Goal: Check status: Check status

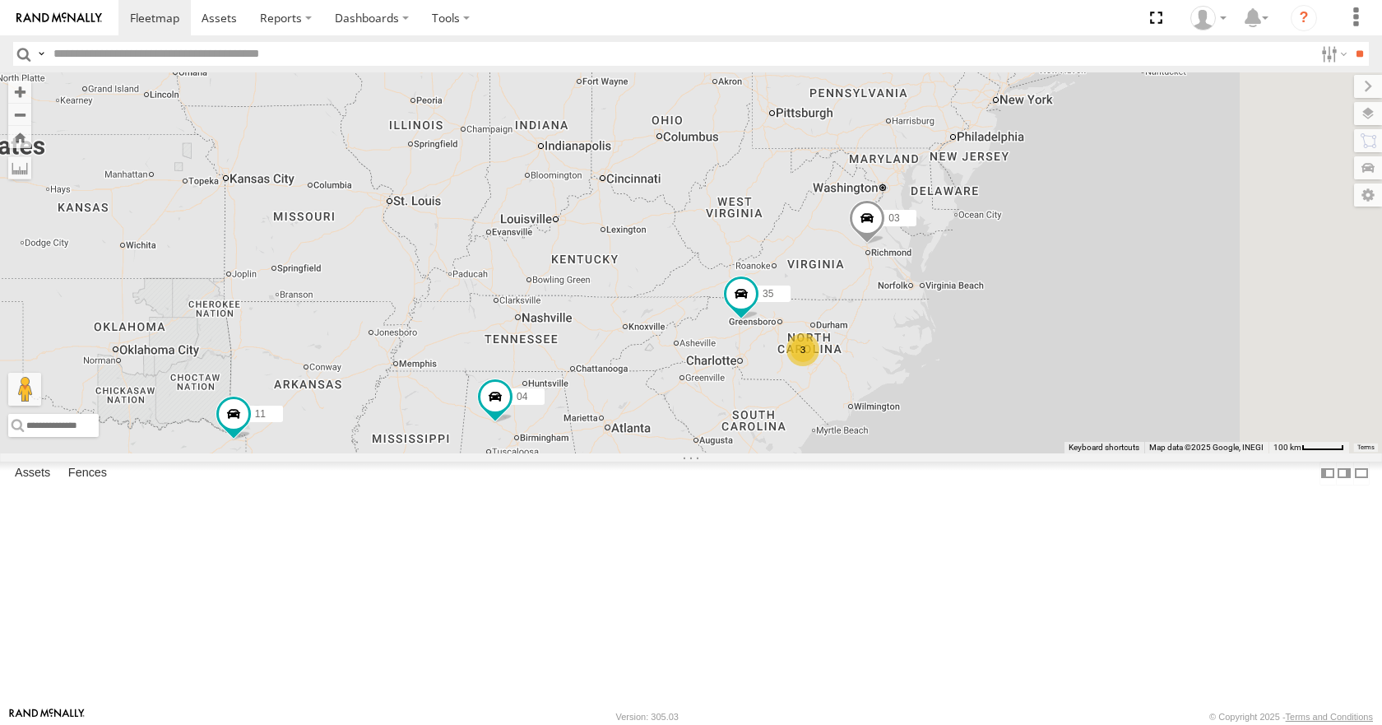
drag, startPoint x: 948, startPoint y: 330, endPoint x: 916, endPoint y: 290, distance: 50.9
click at [916, 290] on div "15 35 3 04 11 03" at bounding box center [691, 262] width 1382 height 380
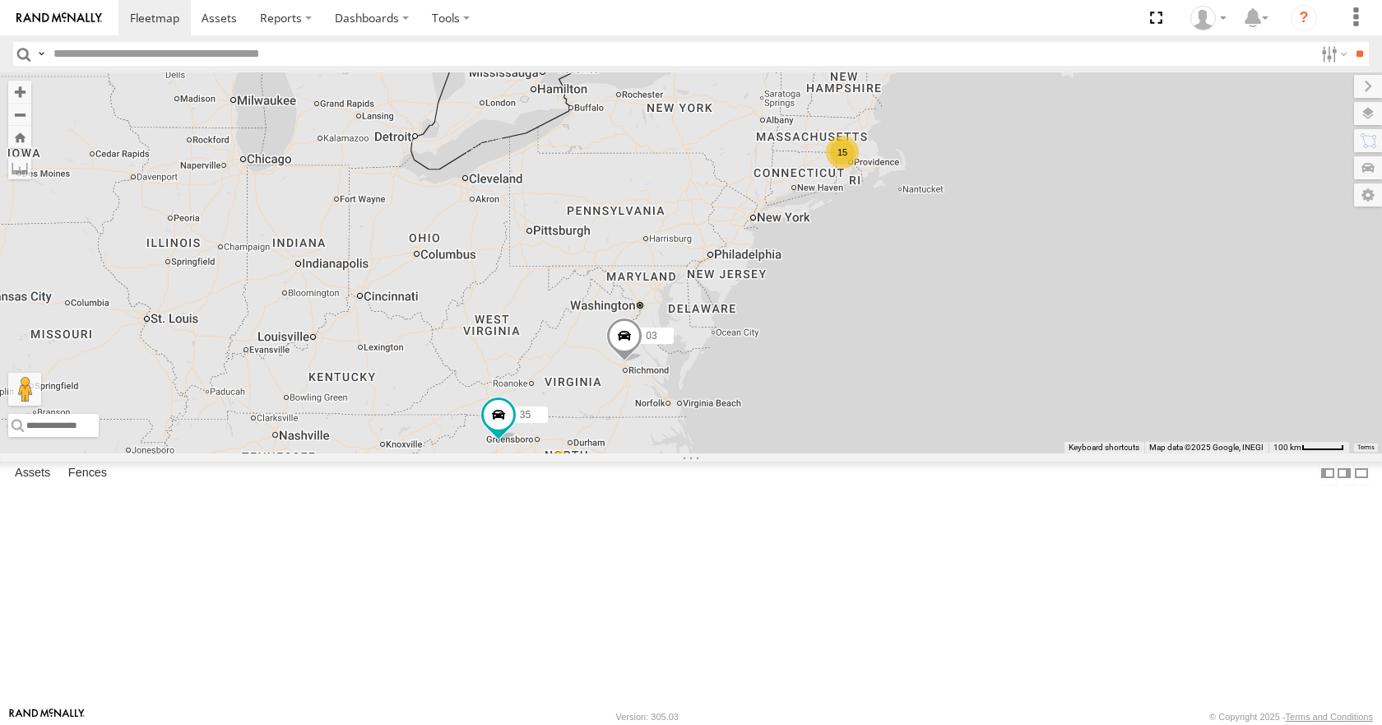
drag, startPoint x: 1171, startPoint y: 410, endPoint x: 896, endPoint y: 491, distance: 286.3
click at [896, 452] on div "15 35 3 04 11 03" at bounding box center [691, 262] width 1382 height 380
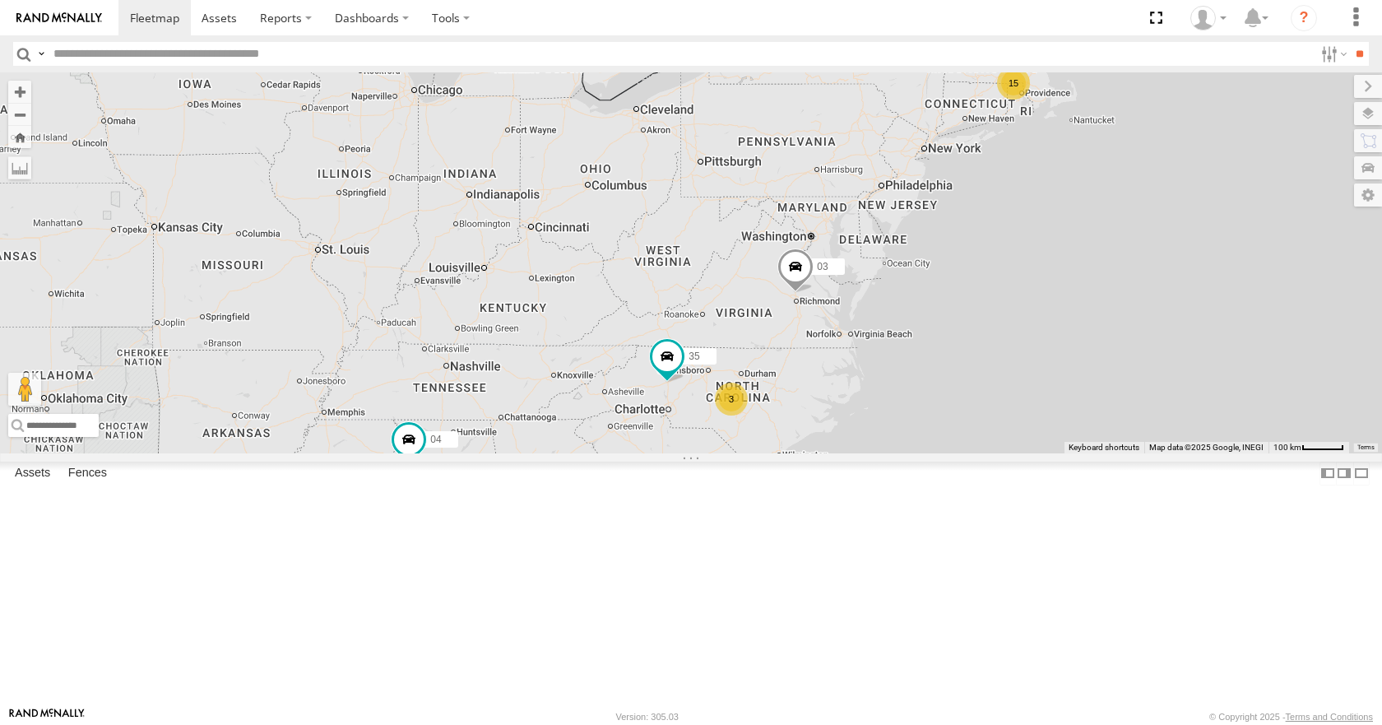
drag, startPoint x: 916, startPoint y: 374, endPoint x: 786, endPoint y: 392, distance: 131.9
click at [786, 392] on div "15 35 3 04 11 03" at bounding box center [691, 262] width 1382 height 380
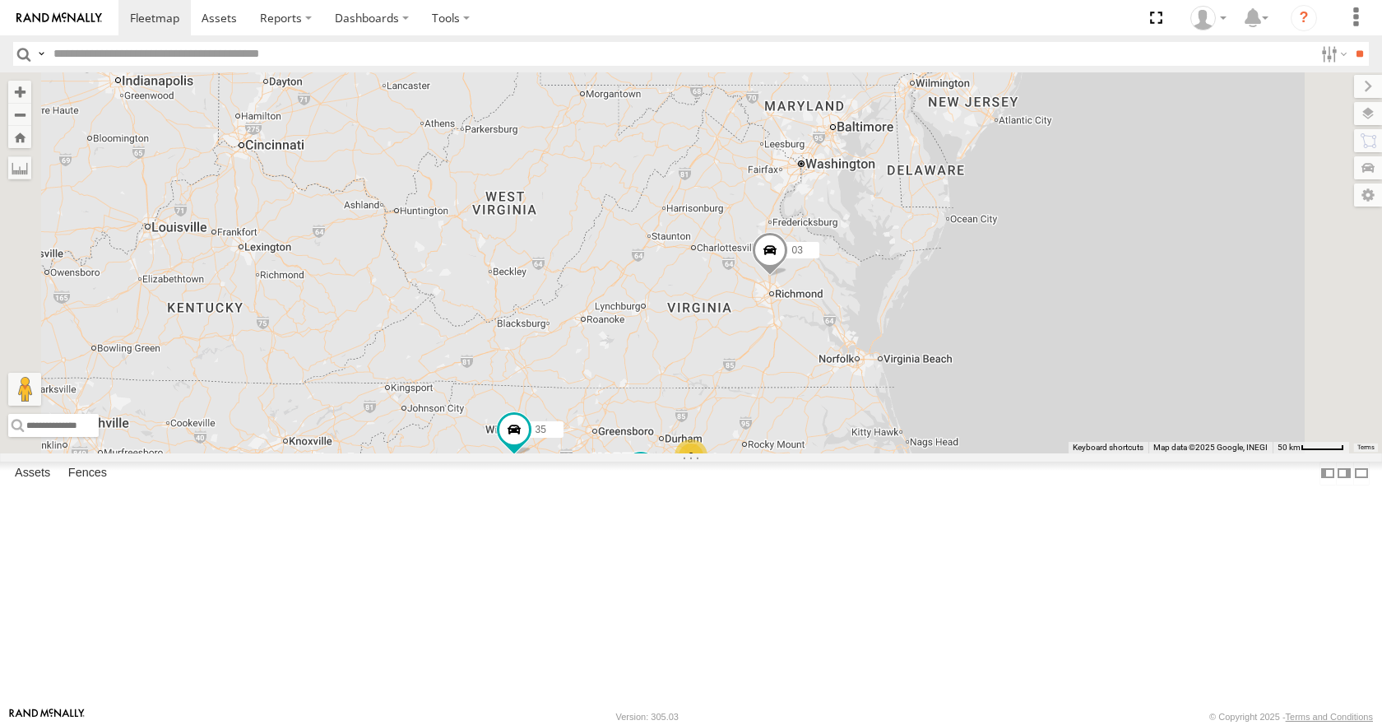
drag, startPoint x: 806, startPoint y: 472, endPoint x: 804, endPoint y: 522, distance: 50.2
click at [804, 452] on div "35 04 11 03 08 2" at bounding box center [691, 262] width 1382 height 380
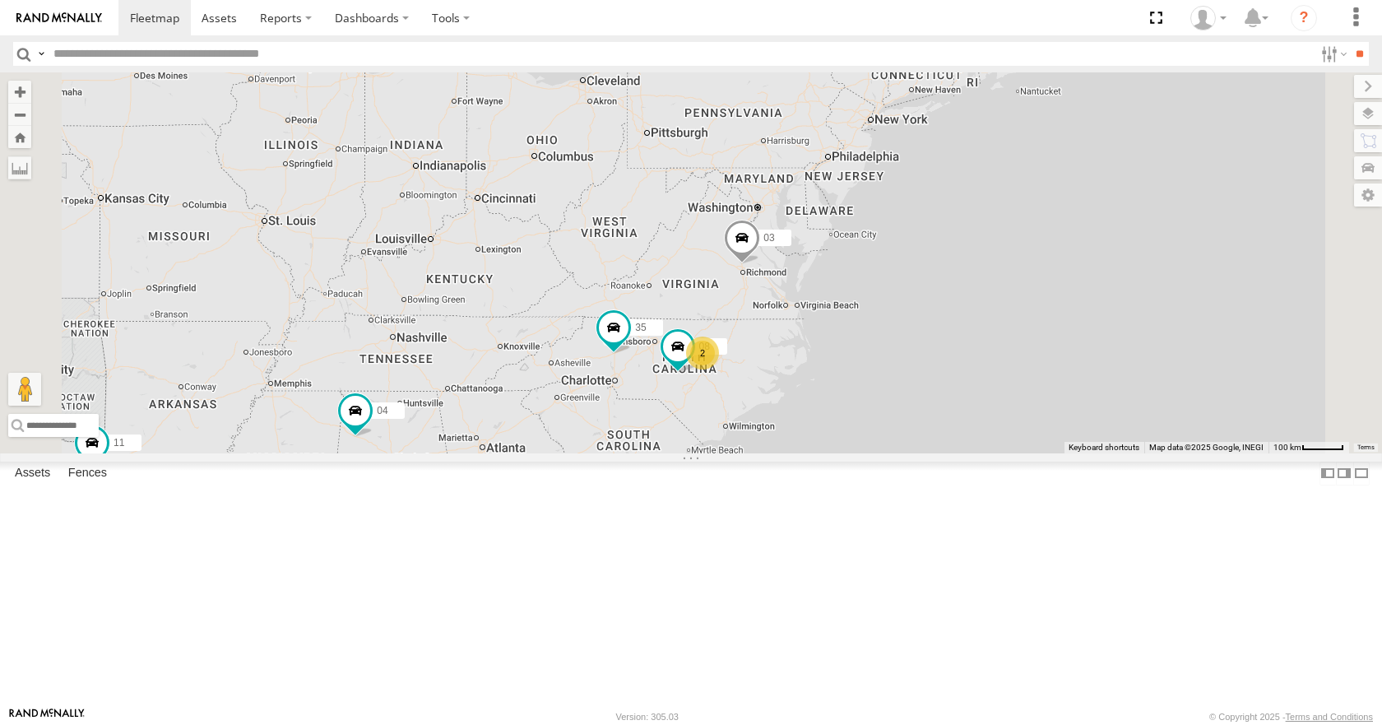
drag, startPoint x: 882, startPoint y: 434, endPoint x: 884, endPoint y: 391, distance: 43.7
click at [884, 391] on div "35 04 11 03 15 08 2" at bounding box center [691, 262] width 1382 height 380
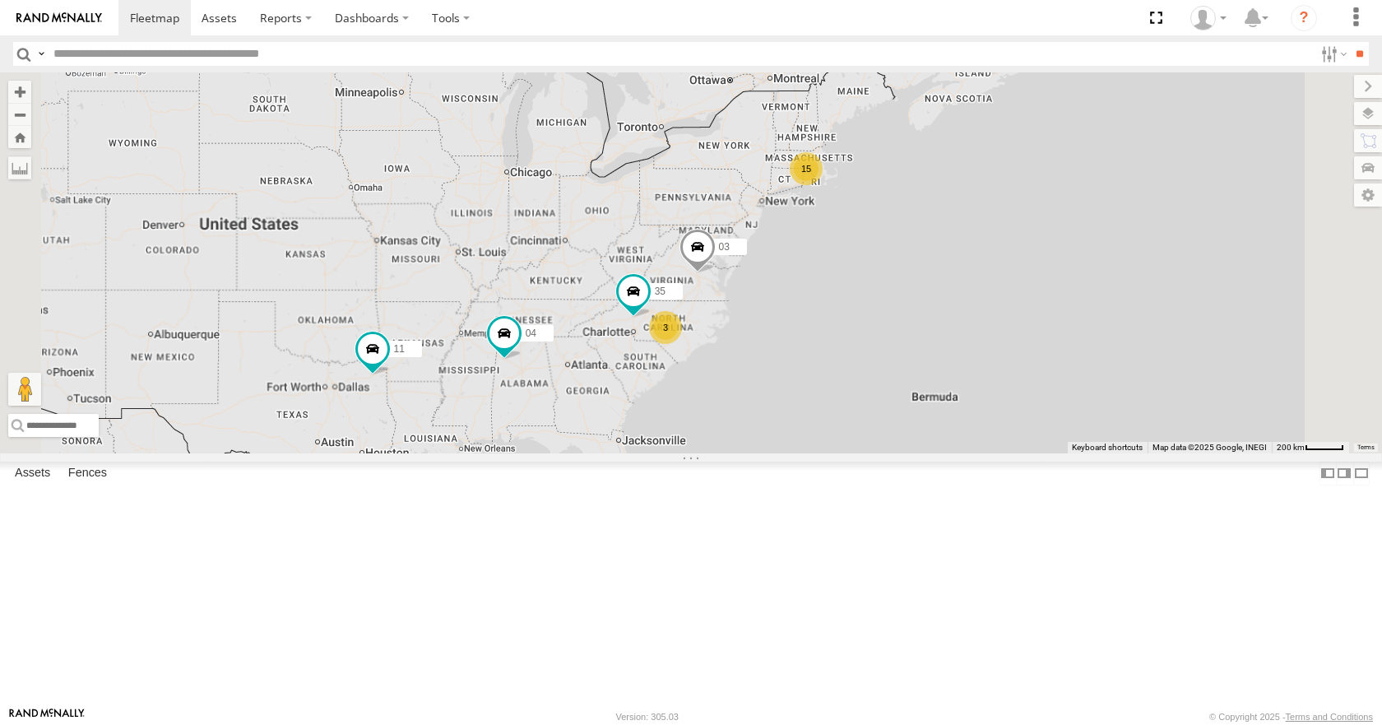
drag, startPoint x: 884, startPoint y: 350, endPoint x: 869, endPoint y: 359, distance: 17.7
click at [869, 359] on div "35 04 11 03 15 3" at bounding box center [691, 262] width 1382 height 380
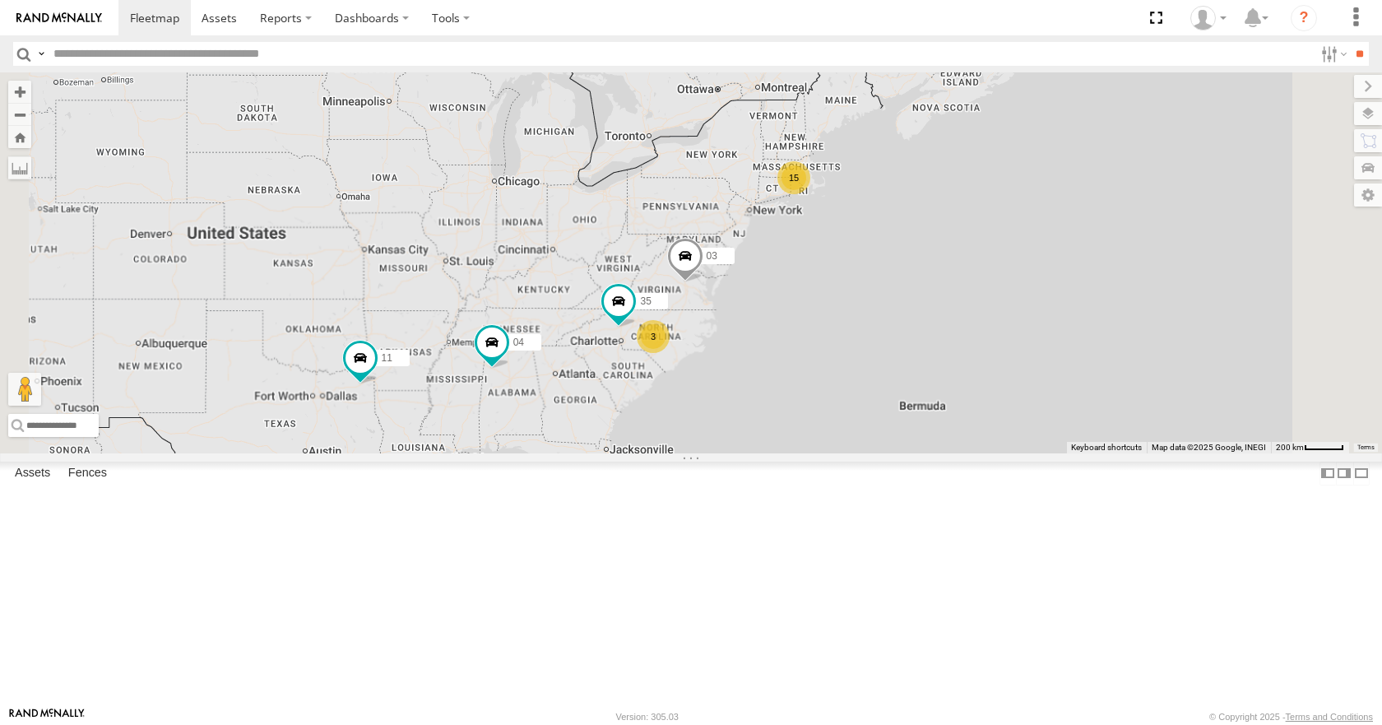
drag, startPoint x: 942, startPoint y: 302, endPoint x: 923, endPoint y: 314, distance: 22.6
click at [923, 314] on div "35 04 11 03 15 3" at bounding box center [691, 262] width 1382 height 380
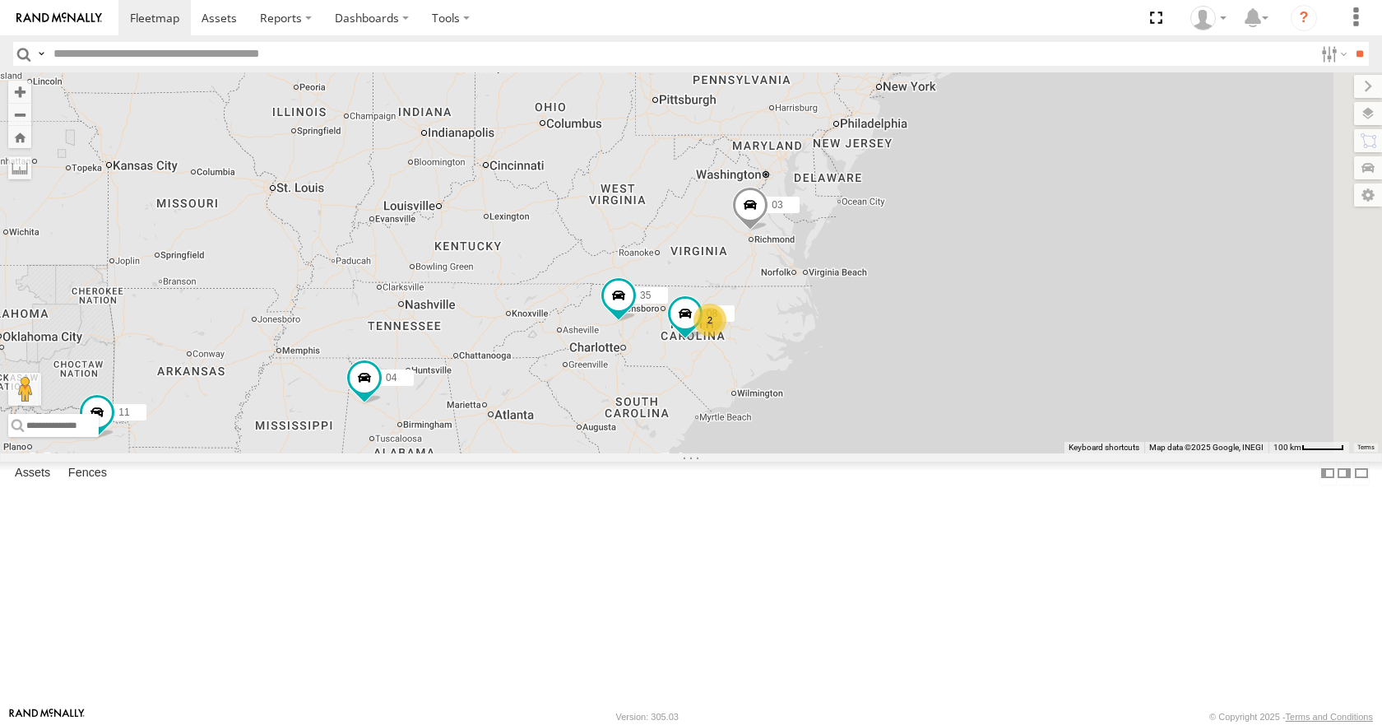
drag, startPoint x: 905, startPoint y: 412, endPoint x: 749, endPoint y: 366, distance: 162.9
click at [749, 366] on div "35 04 11 03 15 08 2" at bounding box center [691, 262] width 1382 height 380
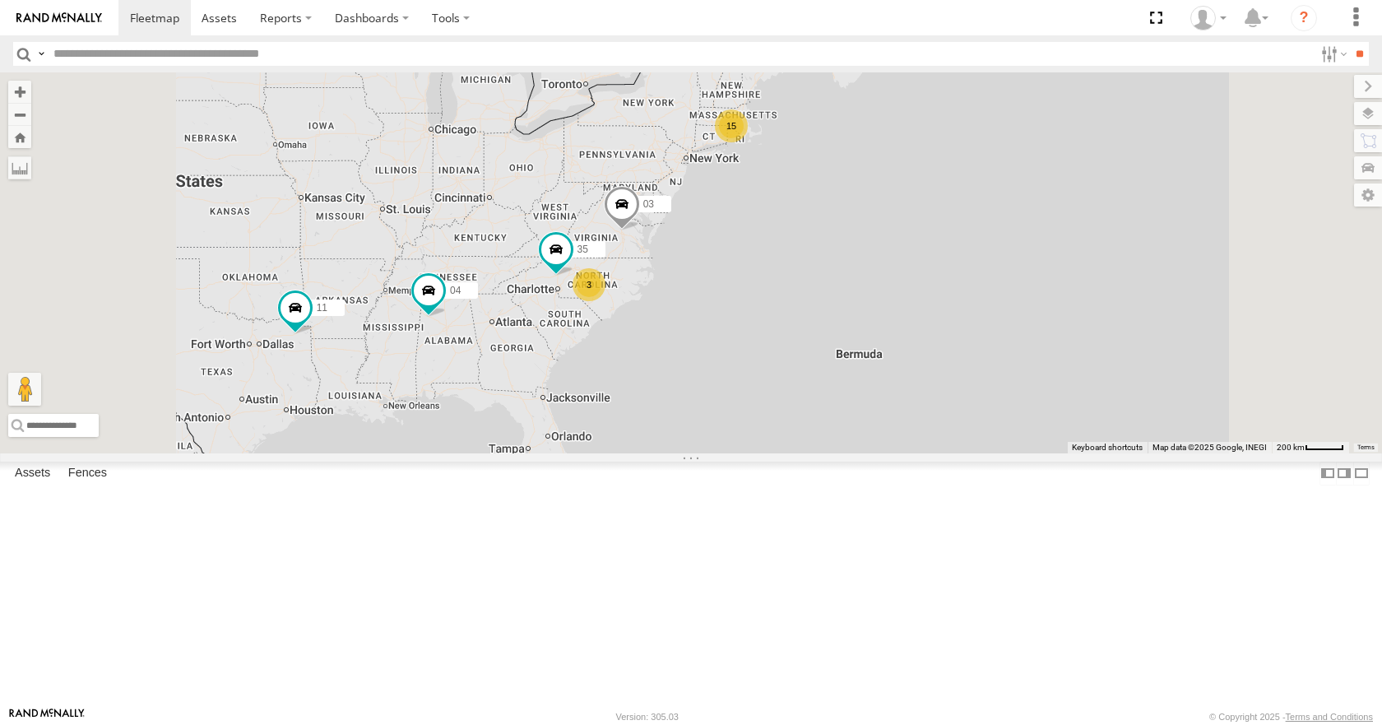
drag, startPoint x: 969, startPoint y: 239, endPoint x: 1017, endPoint y: 224, distance: 50.0
click at [1017, 224] on div "35 04 11 03 15 3" at bounding box center [691, 262] width 1382 height 380
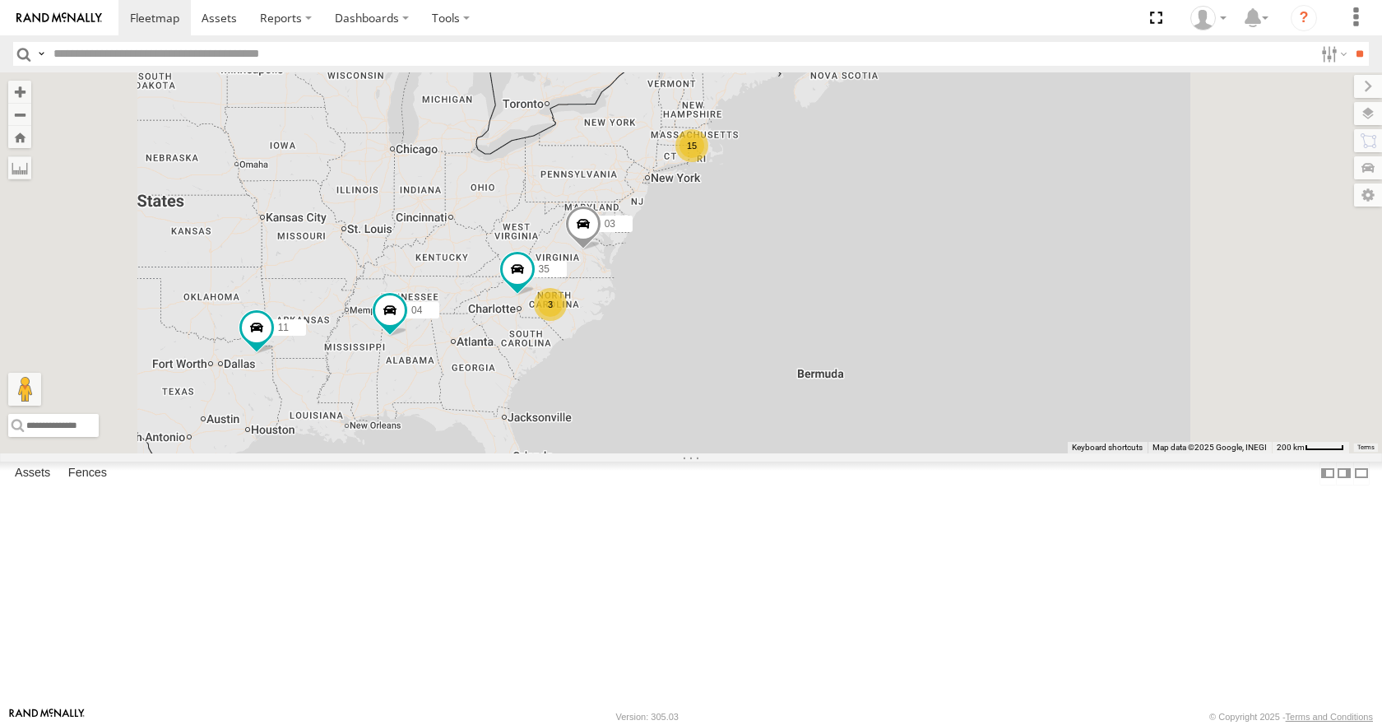
drag, startPoint x: 963, startPoint y: 294, endPoint x: 925, endPoint y: 315, distance: 44.2
click at [925, 315] on div "35 04 11 03 15 3" at bounding box center [691, 262] width 1382 height 380
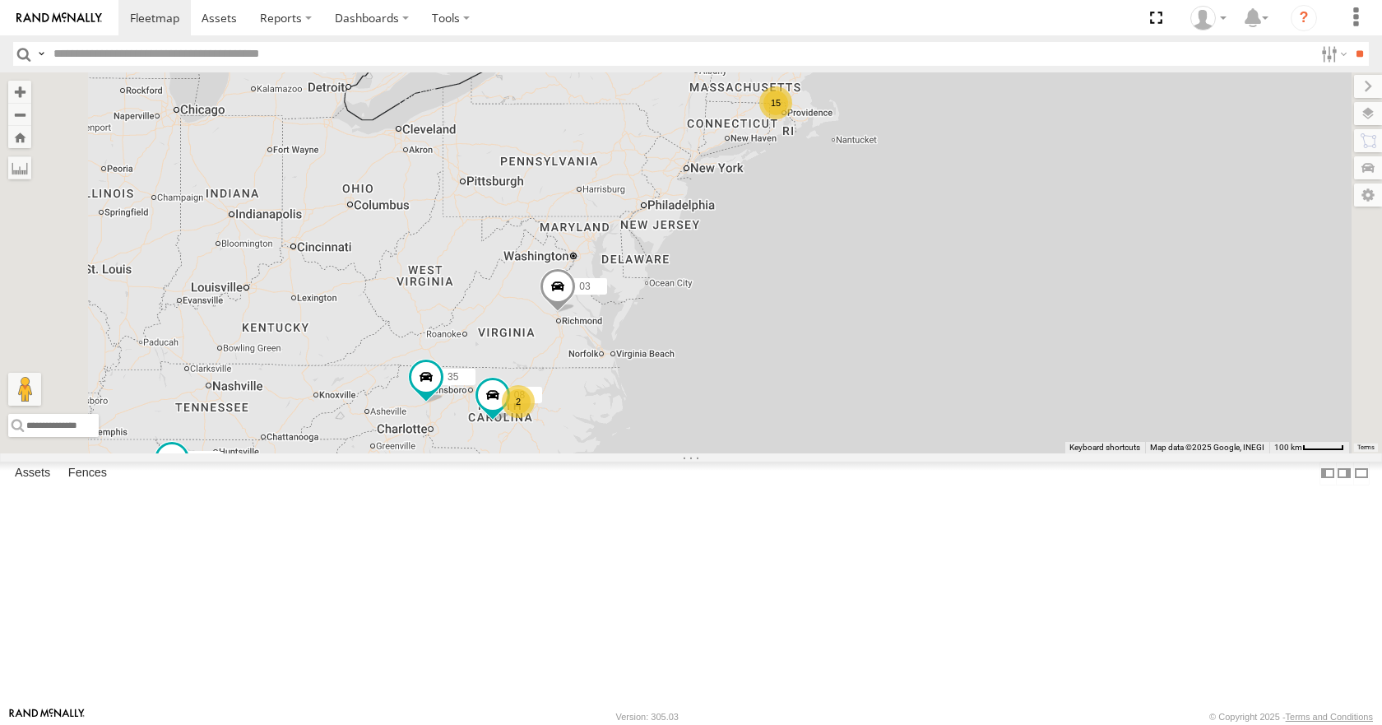
drag, startPoint x: 892, startPoint y: 307, endPoint x: 837, endPoint y: 366, distance: 80.9
click at [837, 366] on div "35 04 11 03 15 08 2" at bounding box center [691, 262] width 1382 height 380
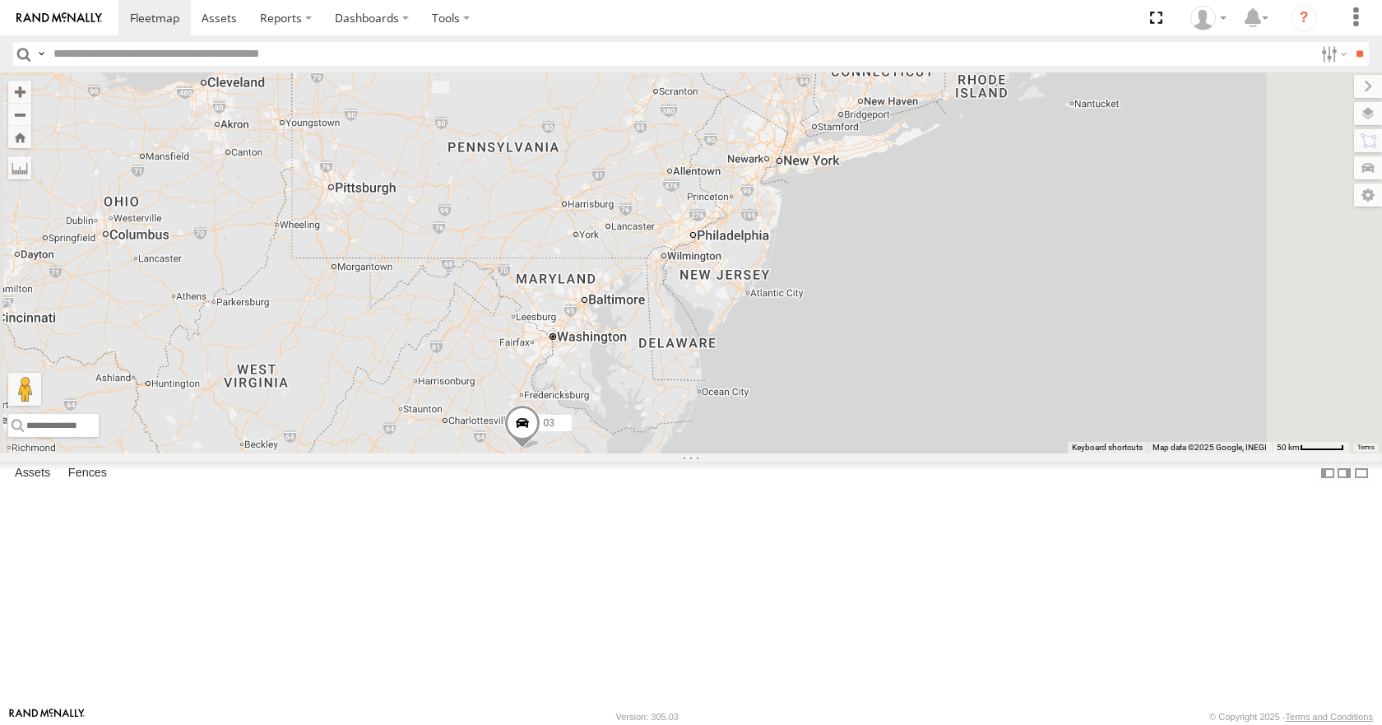
drag, startPoint x: 818, startPoint y: 364, endPoint x: 837, endPoint y: 429, distance: 66.9
click at [837, 429] on div "35 04 11 03 08 14 2" at bounding box center [691, 262] width 1382 height 380
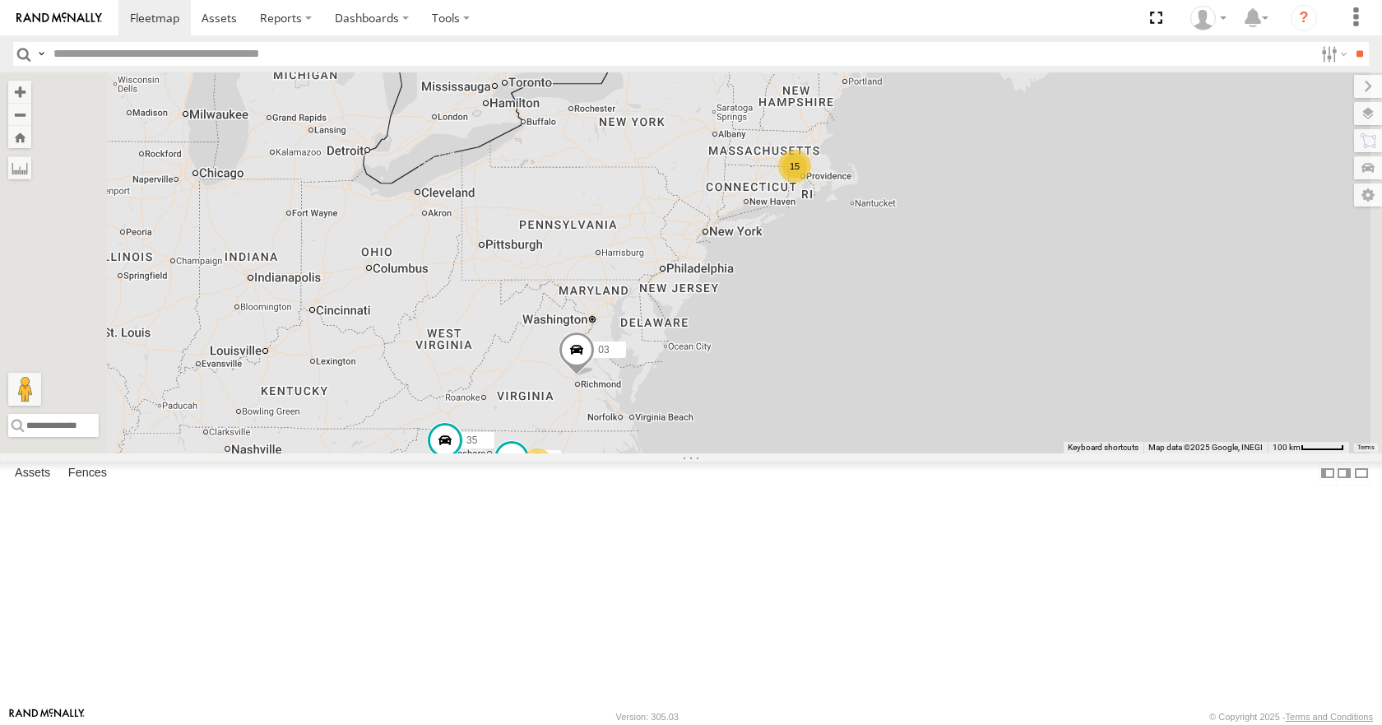
drag, startPoint x: 837, startPoint y: 429, endPoint x: 859, endPoint y: 391, distance: 43.9
click at [859, 391] on div "35 04 11 03 15 08 2" at bounding box center [691, 262] width 1382 height 380
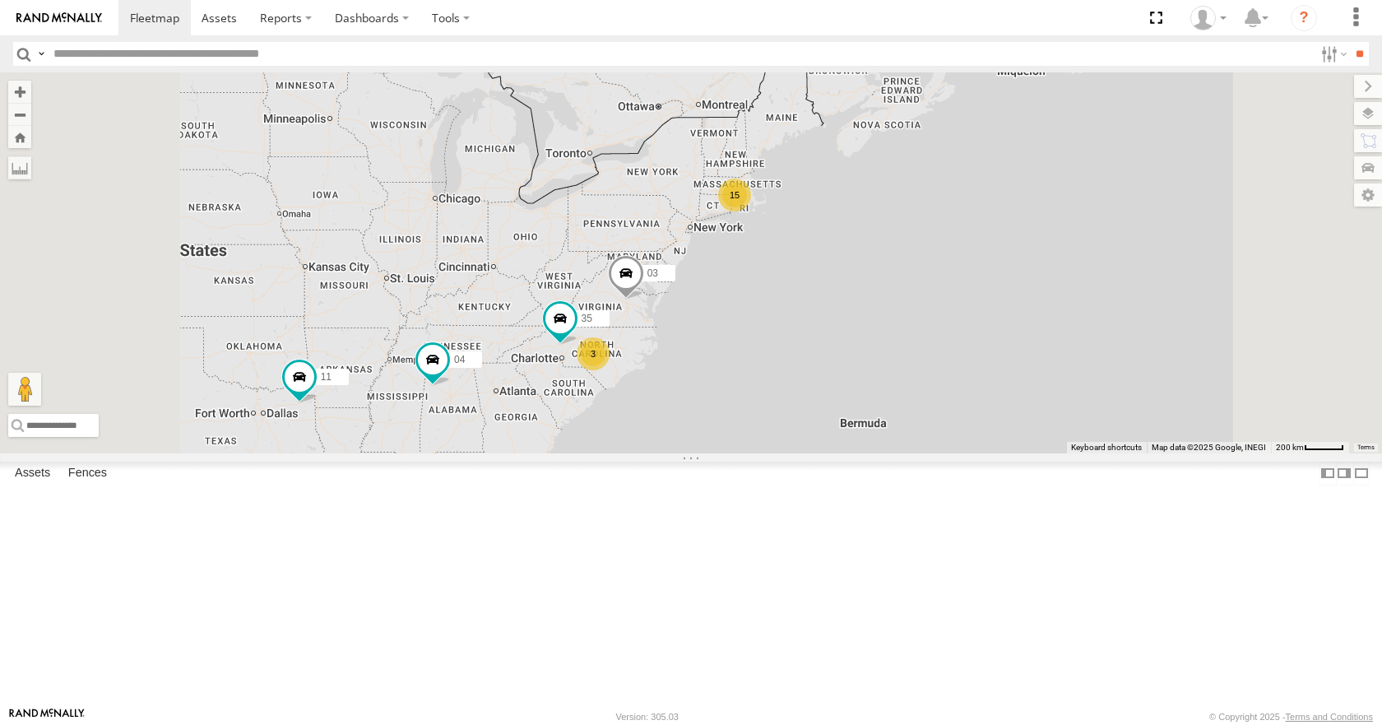
click at [862, 373] on div "35 04 11 03 15 3" at bounding box center [691, 262] width 1382 height 380
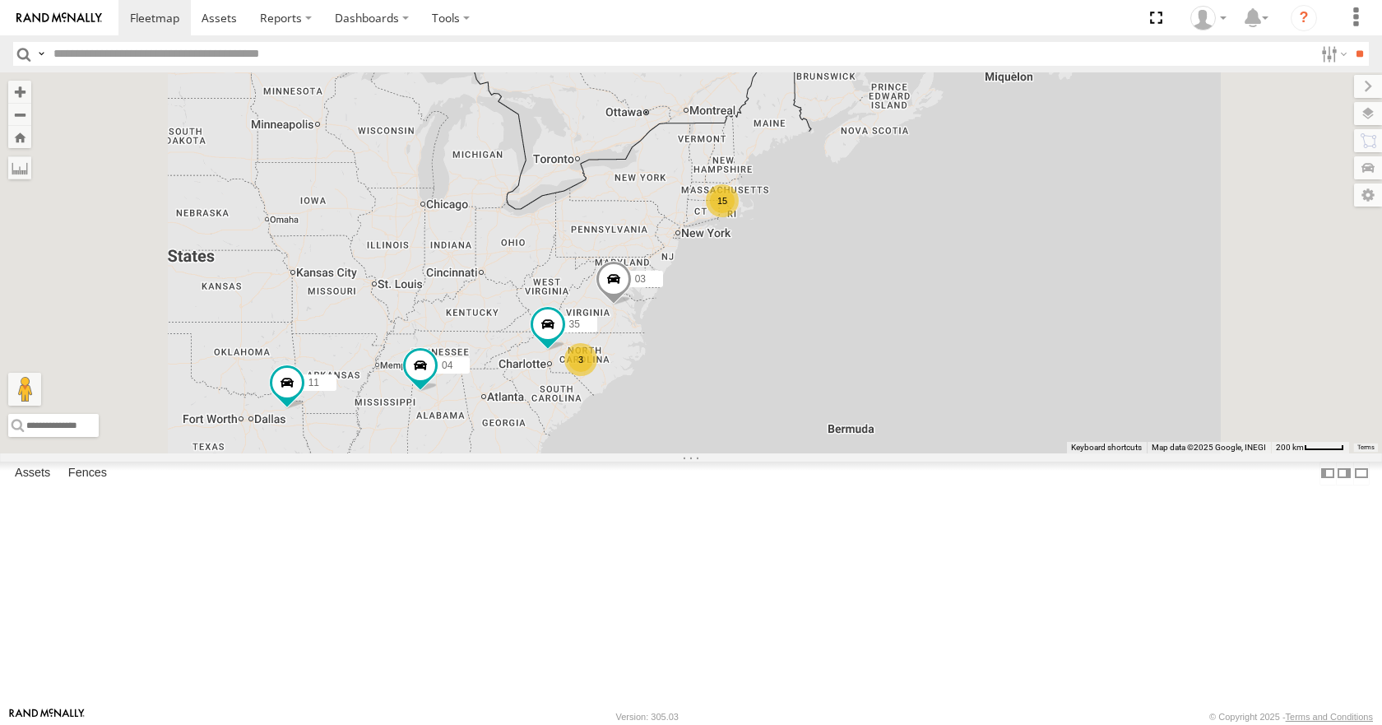
drag, startPoint x: 860, startPoint y: 330, endPoint x: 842, endPoint y: 335, distance: 18.0
click at [842, 335] on div "35 04 11 03 15 3" at bounding box center [691, 262] width 1382 height 380
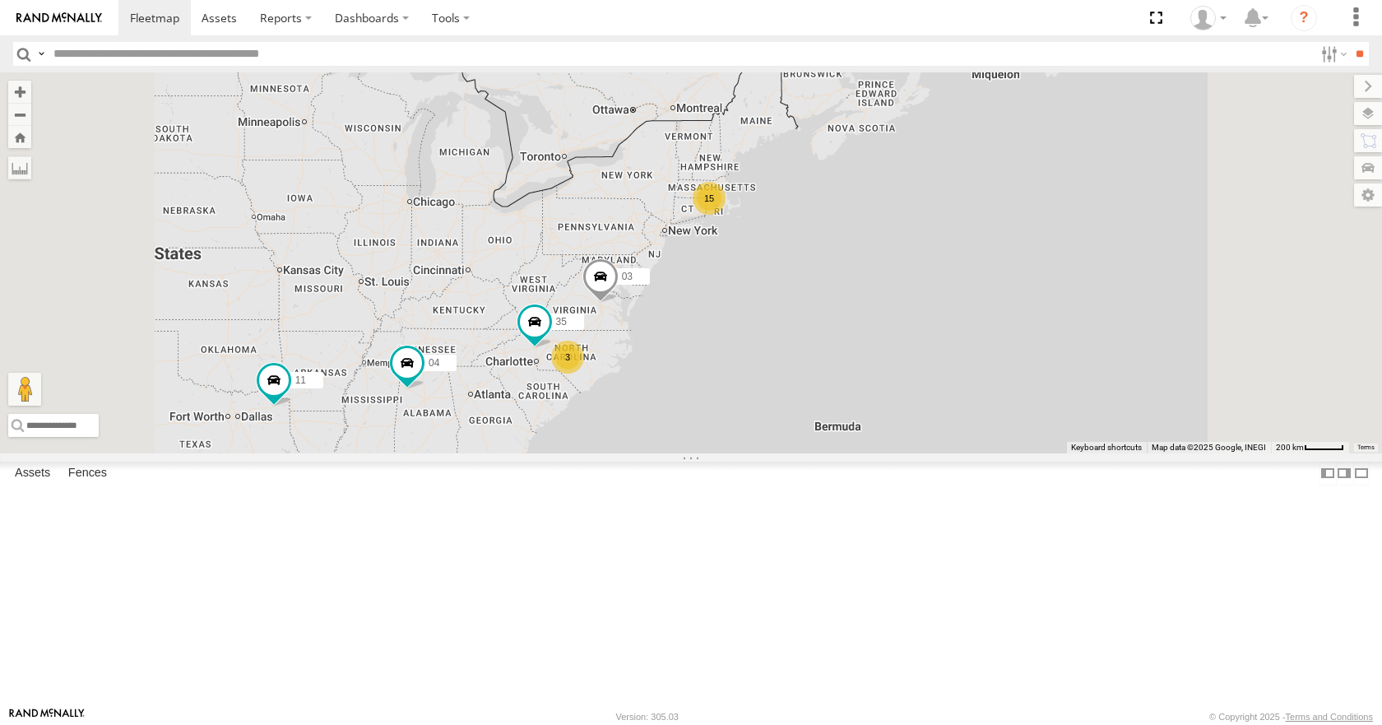
drag, startPoint x: 851, startPoint y: 286, endPoint x: 833, endPoint y: 284, distance: 17.4
click at [833, 284] on div "35 04 11 03 15 3" at bounding box center [691, 262] width 1382 height 380
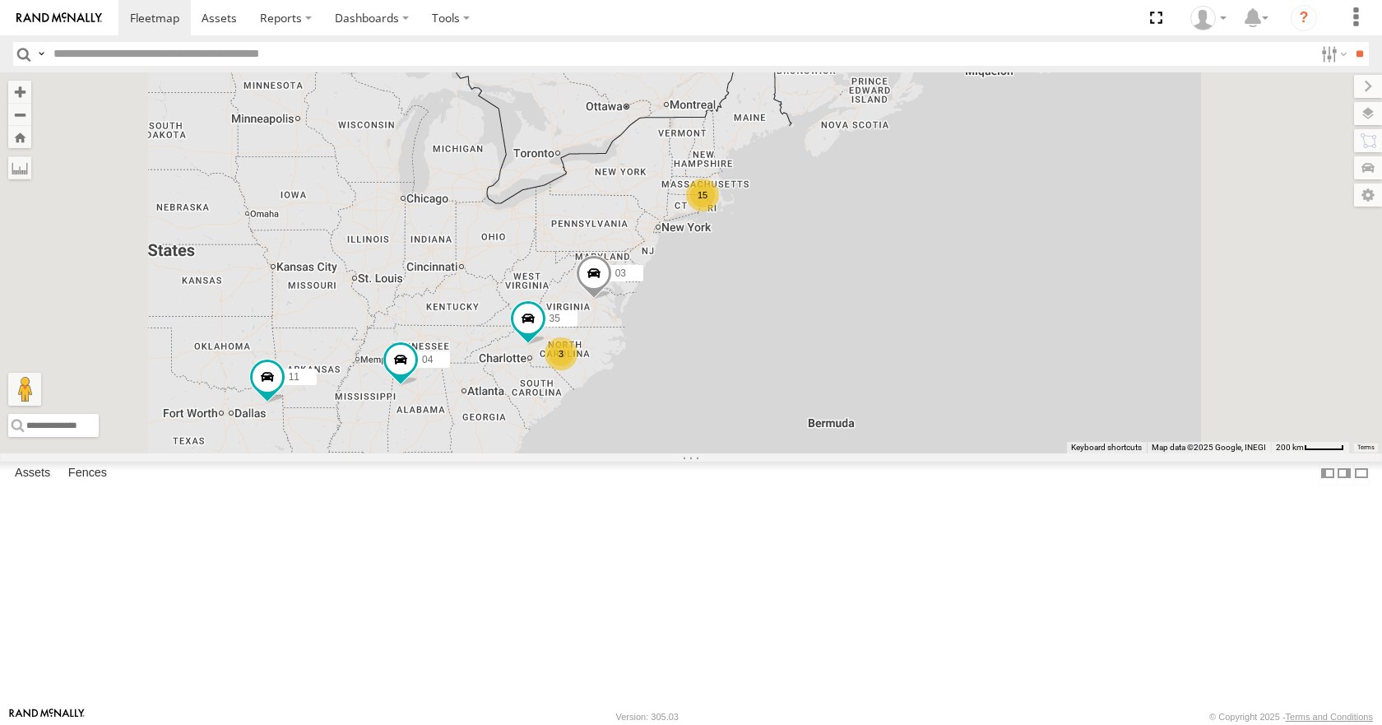
drag, startPoint x: 898, startPoint y: 248, endPoint x: 888, endPoint y: 242, distance: 11.4
click at [888, 242] on div "35 04 11 03 15 3" at bounding box center [691, 262] width 1382 height 380
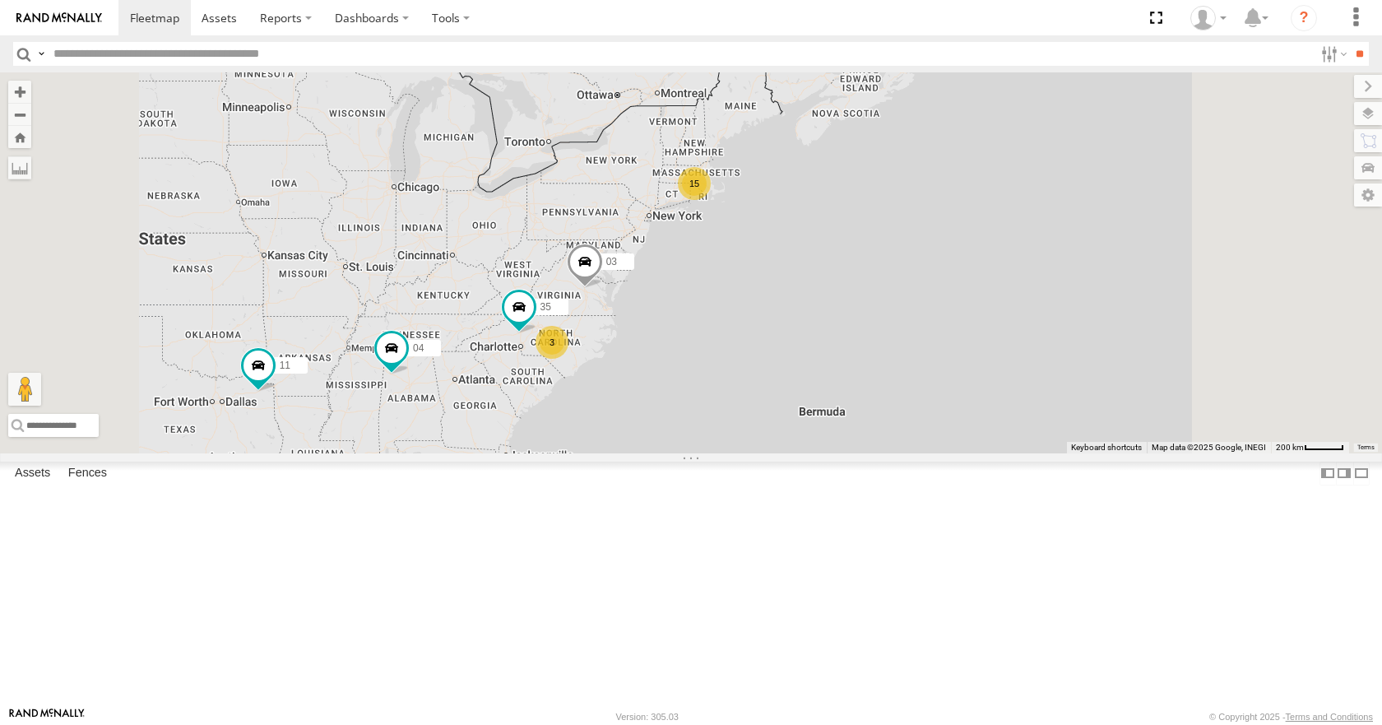
drag, startPoint x: 898, startPoint y: 215, endPoint x: 888, endPoint y: 202, distance: 16.5
click at [888, 202] on div "35 04 11 03 15 3" at bounding box center [691, 262] width 1382 height 380
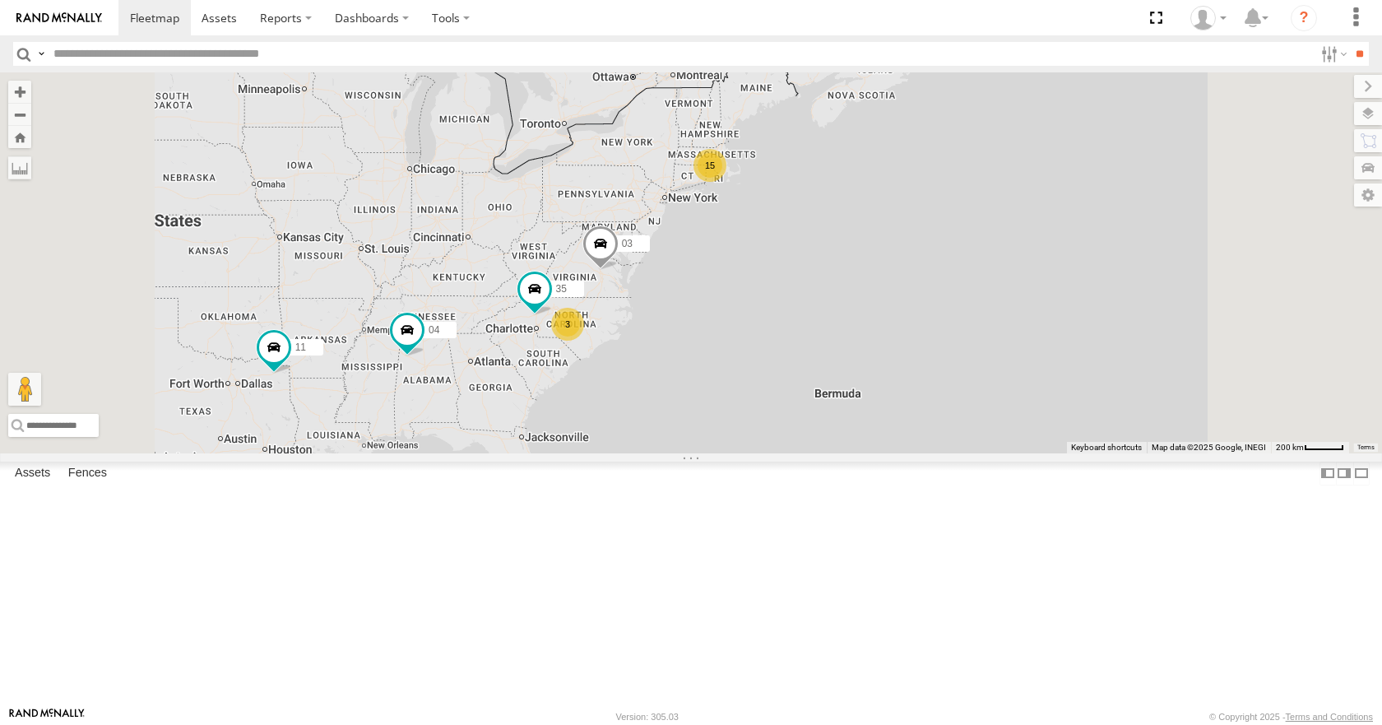
drag, startPoint x: 953, startPoint y: 209, endPoint x: 977, endPoint y: 192, distance: 29.5
click at [977, 192] on div "35 04 11 03 15 3" at bounding box center [691, 262] width 1382 height 380
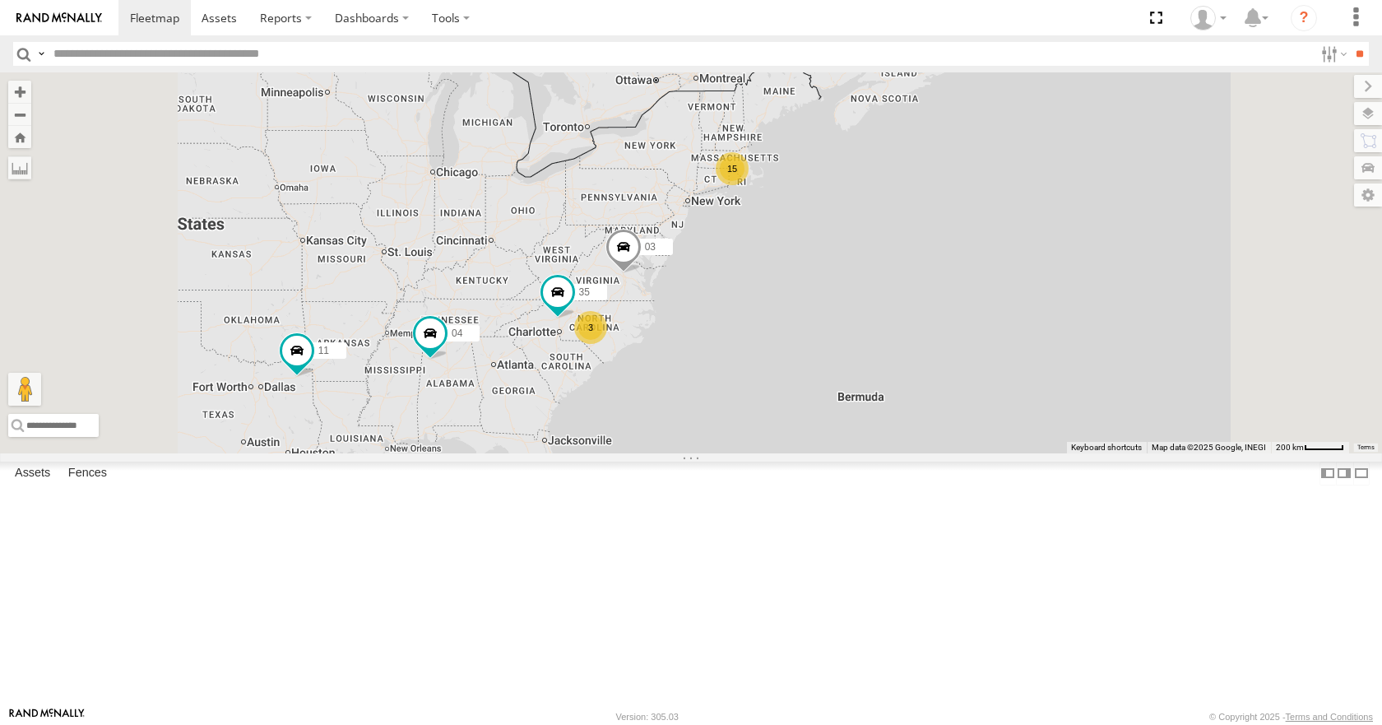
drag, startPoint x: 962, startPoint y: 230, endPoint x: 984, endPoint y: 235, distance: 22.8
click at [984, 235] on div "35 04 11 03 15 3" at bounding box center [691, 262] width 1382 height 380
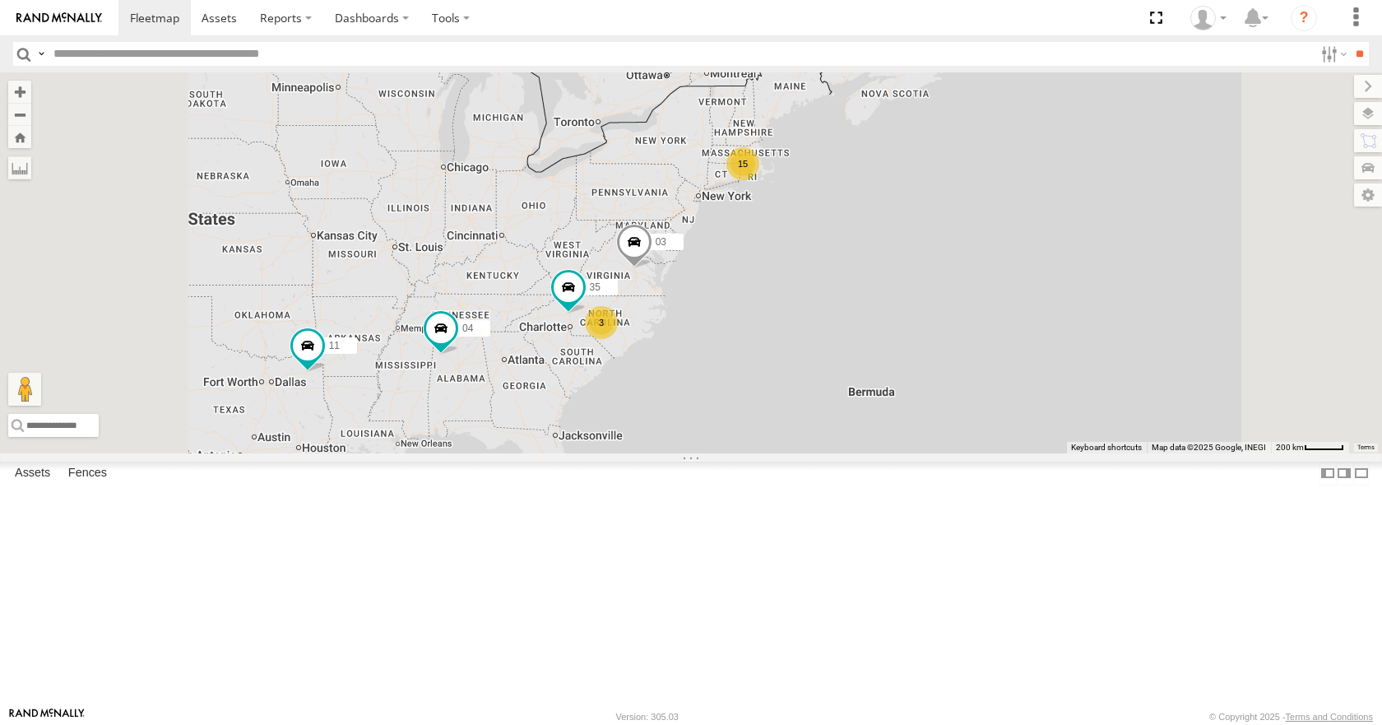
drag, startPoint x: 939, startPoint y: 240, endPoint x: 951, endPoint y: 234, distance: 13.3
click at [951, 234] on div "35 04 11 03 15 3" at bounding box center [691, 262] width 1382 height 380
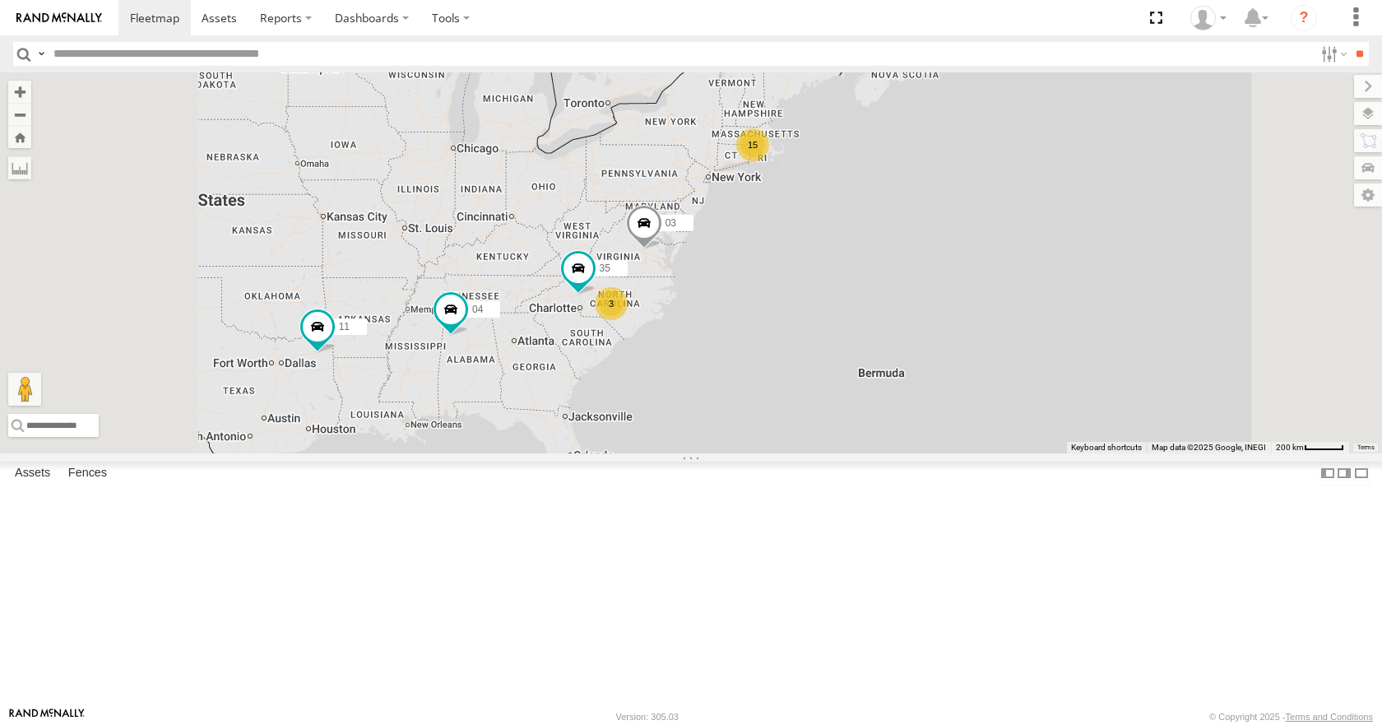
drag, startPoint x: 987, startPoint y: 265, endPoint x: 999, endPoint y: 245, distance: 22.9
click at [999, 245] on div "35 04 11 03 15 3" at bounding box center [691, 262] width 1382 height 380
drag, startPoint x: 999, startPoint y: 276, endPoint x: 983, endPoint y: 289, distance: 20.6
click at [983, 289] on div "35 04 11 03 15 3" at bounding box center [691, 262] width 1382 height 380
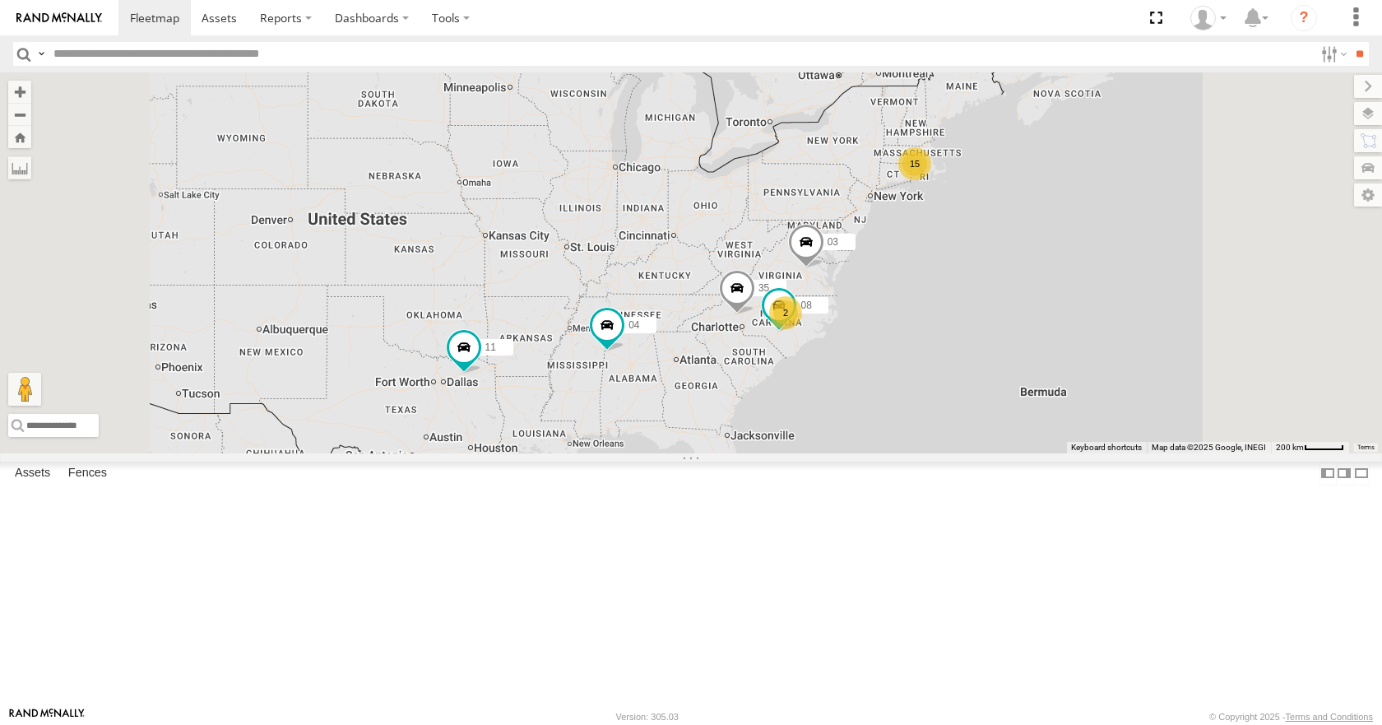
drag, startPoint x: 921, startPoint y: 387, endPoint x: 880, endPoint y: 392, distance: 41.3
click at [880, 392] on div "15 35 08 04 11 2 03" at bounding box center [691, 262] width 1382 height 380
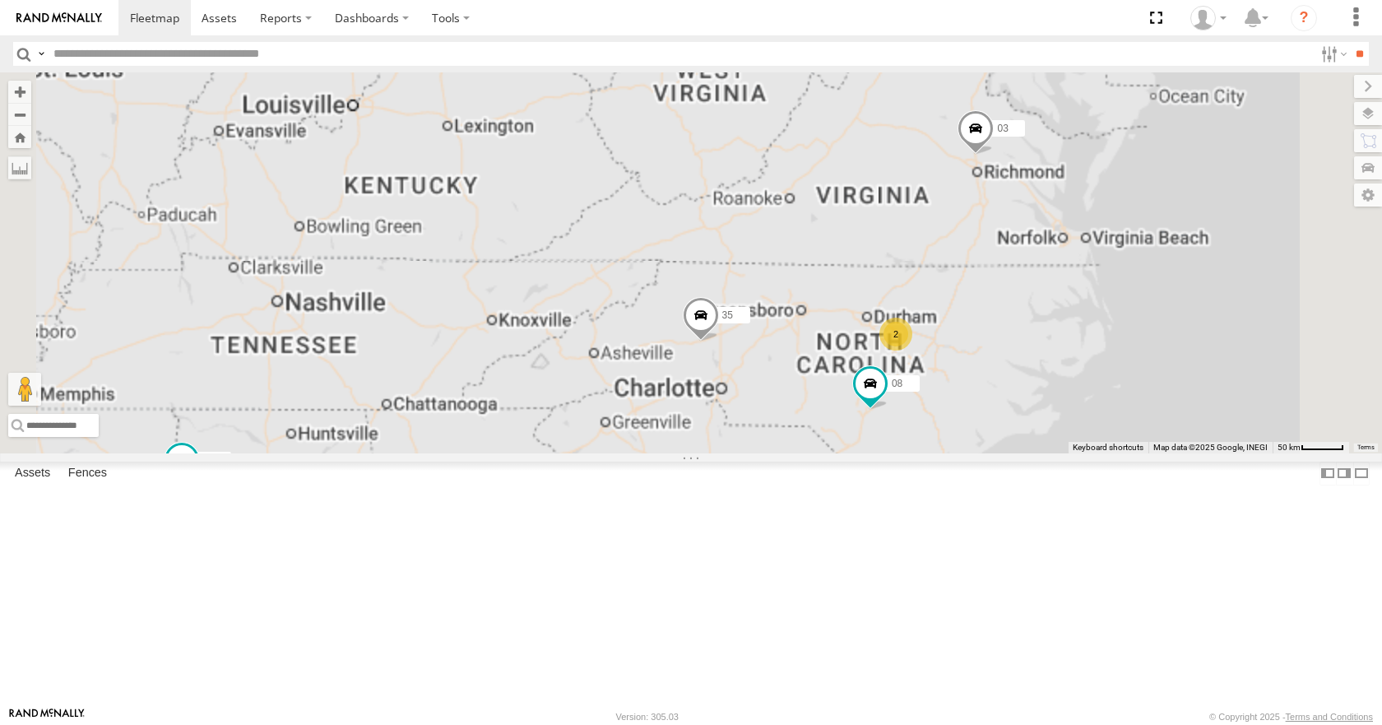
drag, startPoint x: 891, startPoint y: 427, endPoint x: 836, endPoint y: 442, distance: 57.1
click at [836, 442] on div "35 08 04 11 03 2" at bounding box center [691, 262] width 1382 height 380
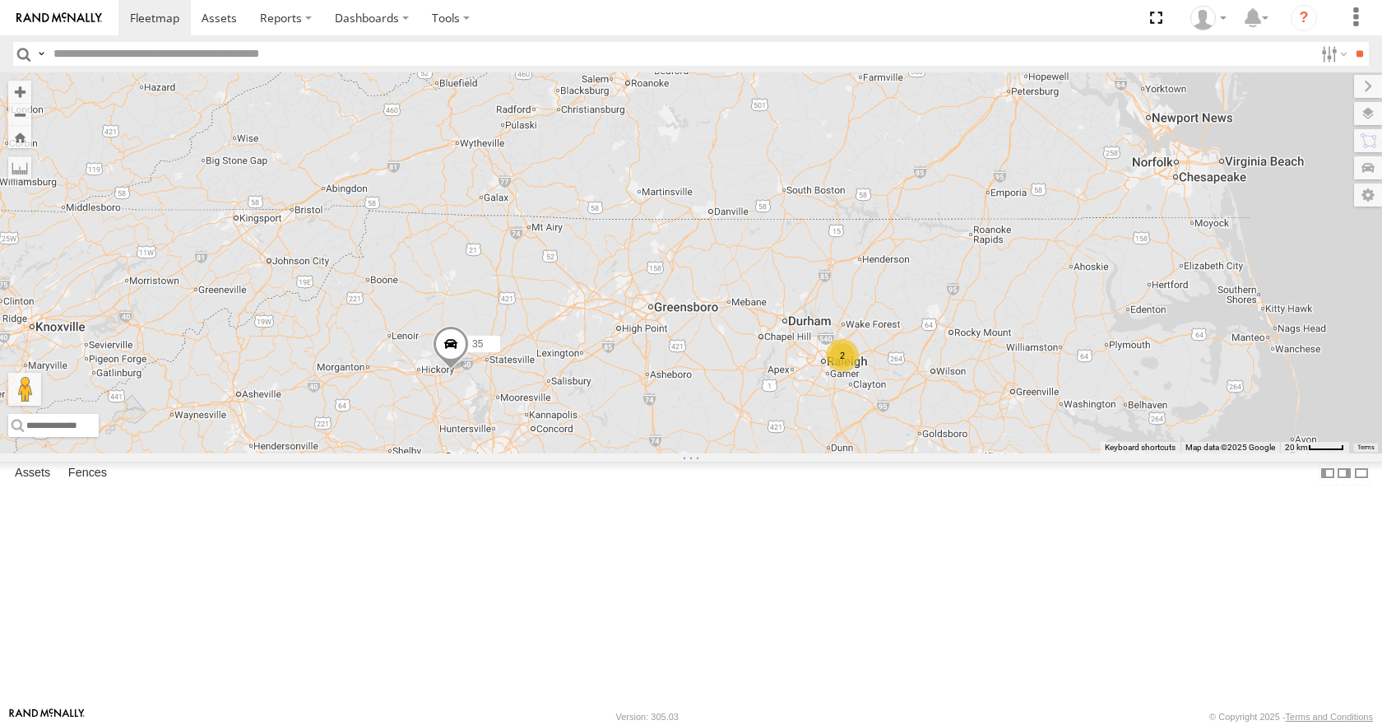
drag, startPoint x: 846, startPoint y: 451, endPoint x: 591, endPoint y: 447, distance: 254.2
click at [591, 447] on div "35 08 04 11 03 2" at bounding box center [691, 262] width 1382 height 380
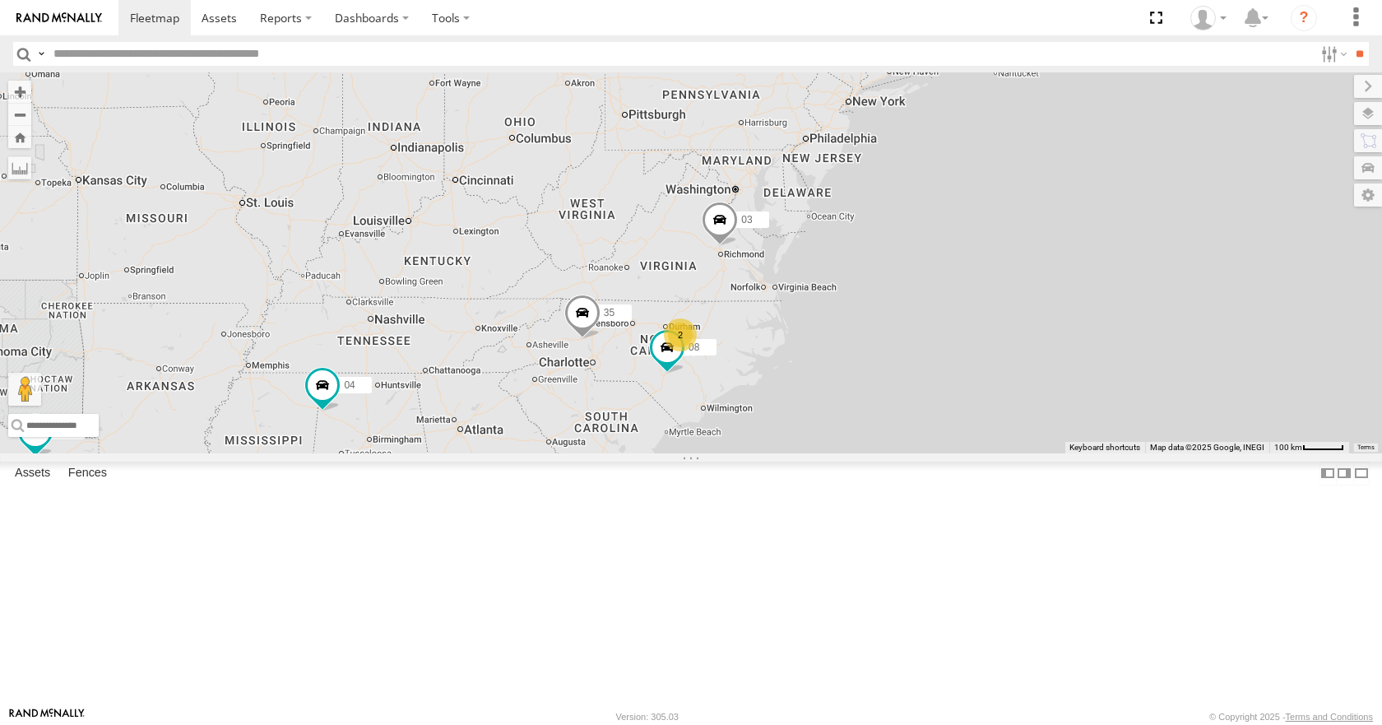
drag, startPoint x: 572, startPoint y: 386, endPoint x: 757, endPoint y: 390, distance: 185.1
click at [757, 390] on div "35 08 04 11 03 15 2" at bounding box center [691, 262] width 1382 height 380
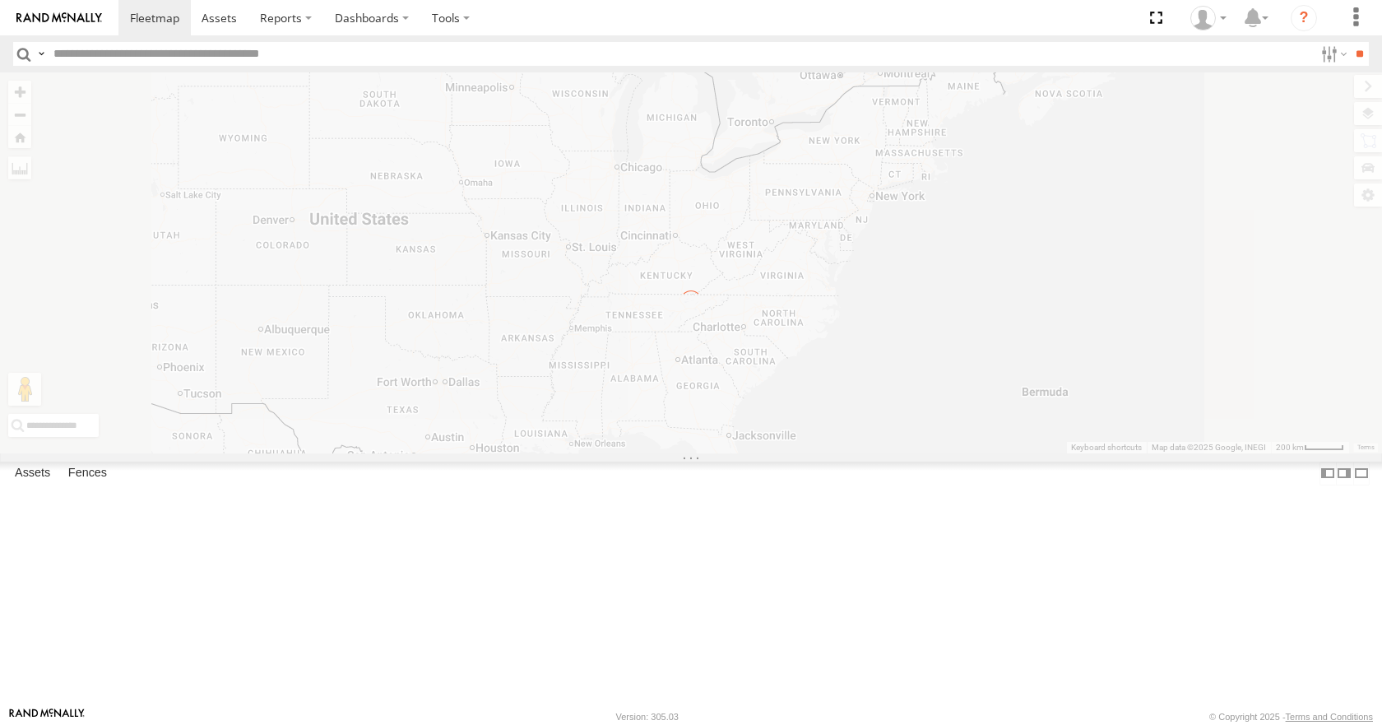
drag, startPoint x: 911, startPoint y: 326, endPoint x: 868, endPoint y: 316, distance: 44.7
click at [868, 316] on div "← Move left → Move right ↑ Move up ↓ Move down + Zoom in - Zoom out Home Jump l…" at bounding box center [691, 262] width 1382 height 380
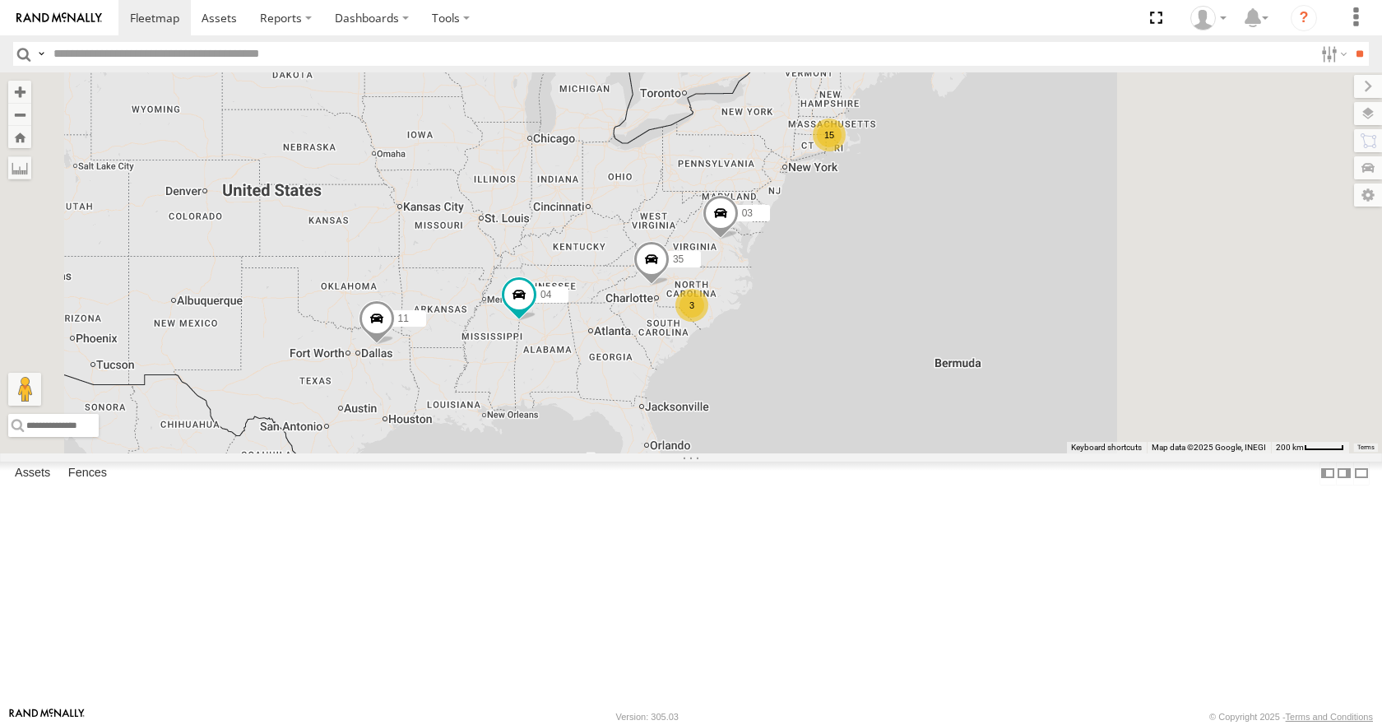
drag, startPoint x: 915, startPoint y: 352, endPoint x: 809, endPoint y: 322, distance: 109.6
click at [809, 322] on div "15 35 3 04 11 03" at bounding box center [691, 262] width 1382 height 380
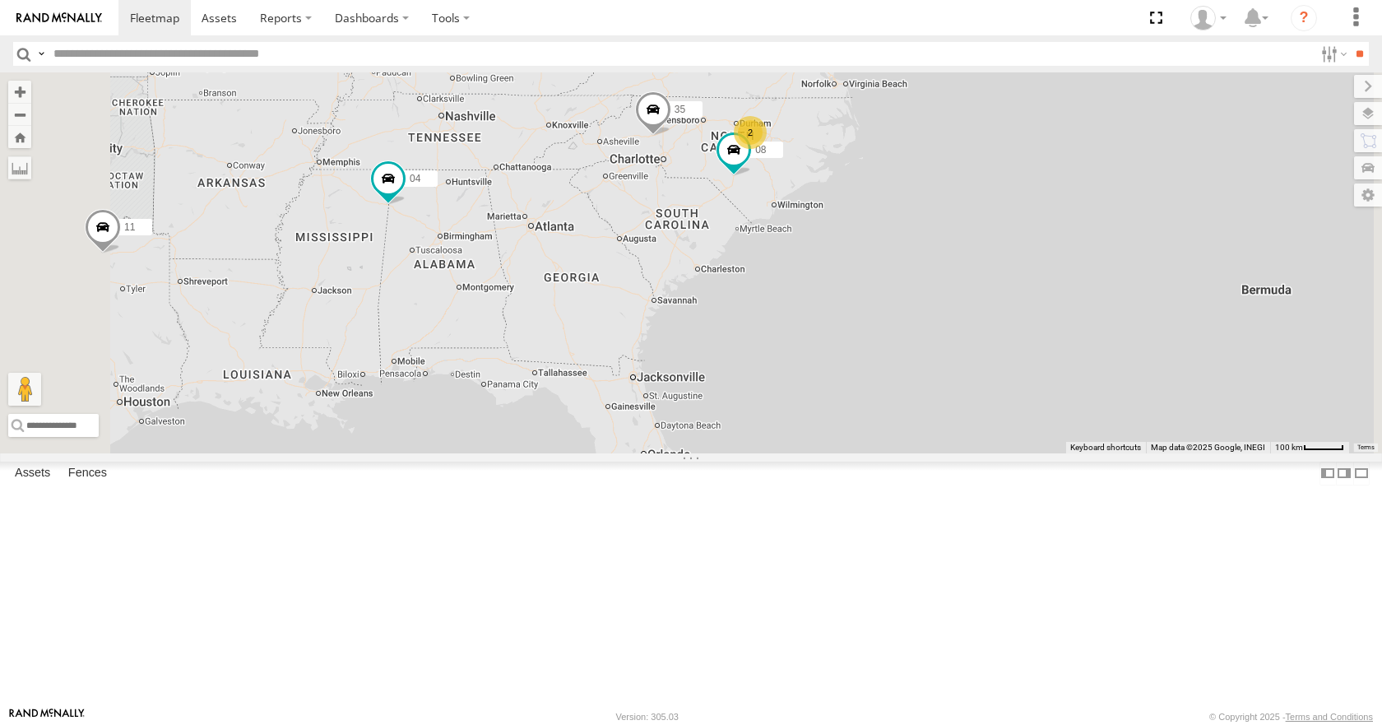
drag, startPoint x: 851, startPoint y: 469, endPoint x: 868, endPoint y: 390, distance: 80.7
click at [868, 390] on div "35 04 11 03 08 2" at bounding box center [691, 262] width 1382 height 380
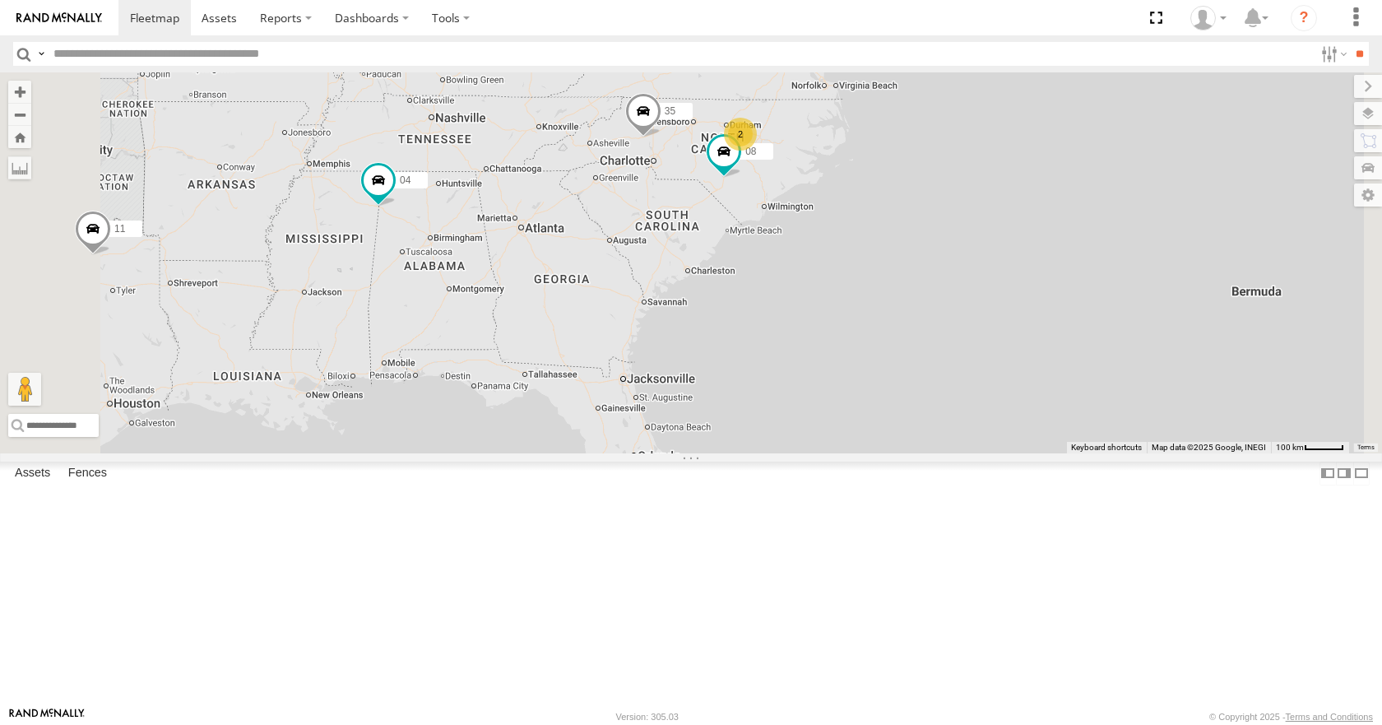
drag, startPoint x: 880, startPoint y: 315, endPoint x: 865, endPoint y: 317, distance: 15.7
click at [865, 317] on div "35 04 11 03 08 2" at bounding box center [691, 262] width 1382 height 380
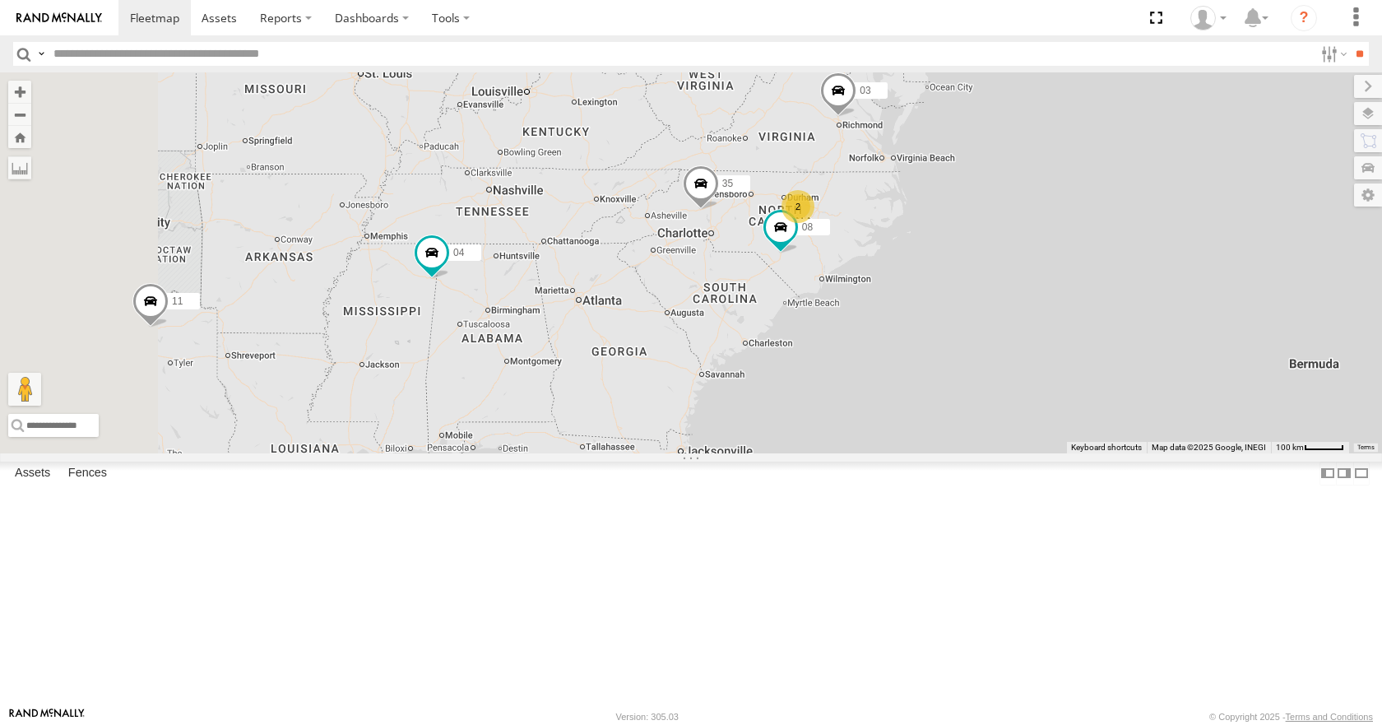
drag, startPoint x: 783, startPoint y: 182, endPoint x: 842, endPoint y: 257, distance: 95.5
click at [842, 257] on div "35 04 11 03 08 2" at bounding box center [691, 262] width 1382 height 380
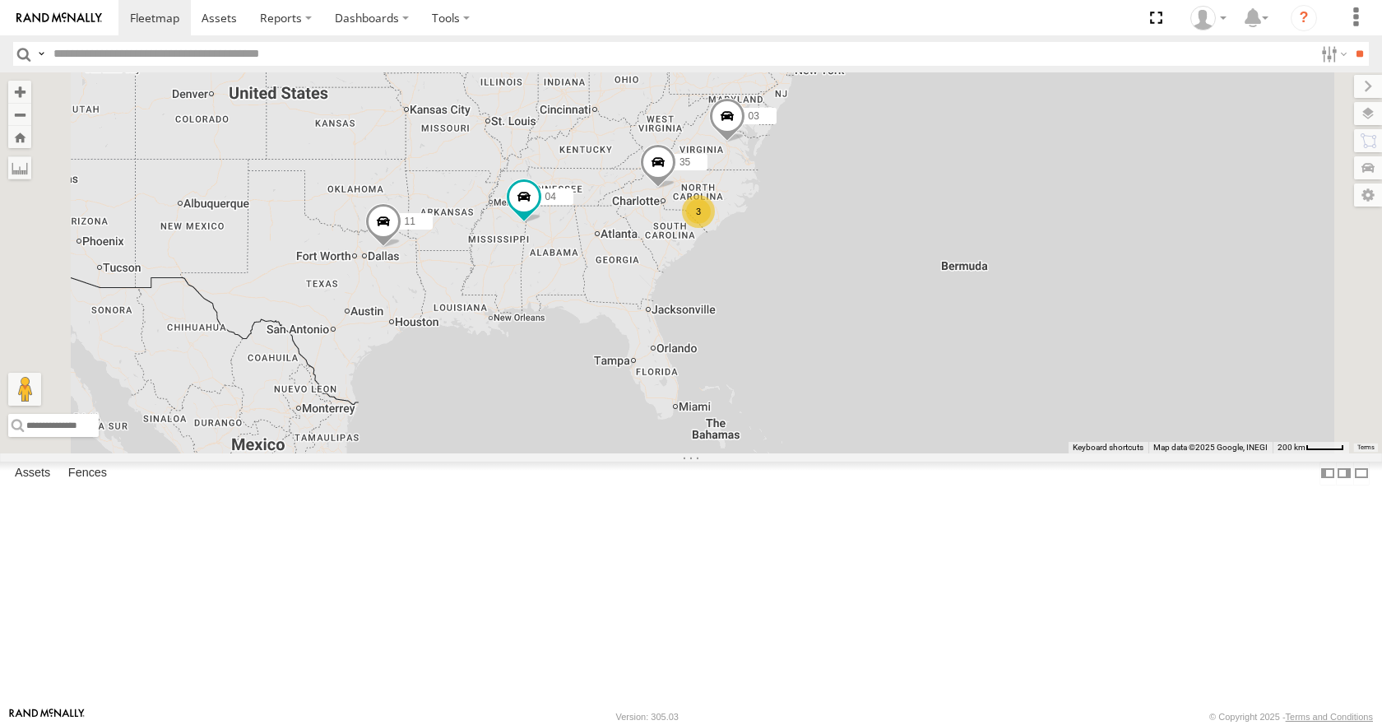
drag, startPoint x: 834, startPoint y: 216, endPoint x: 832, endPoint y: 258, distance: 42.0
click at [832, 258] on div "35 04 11 03 15 3" at bounding box center [691, 262] width 1382 height 380
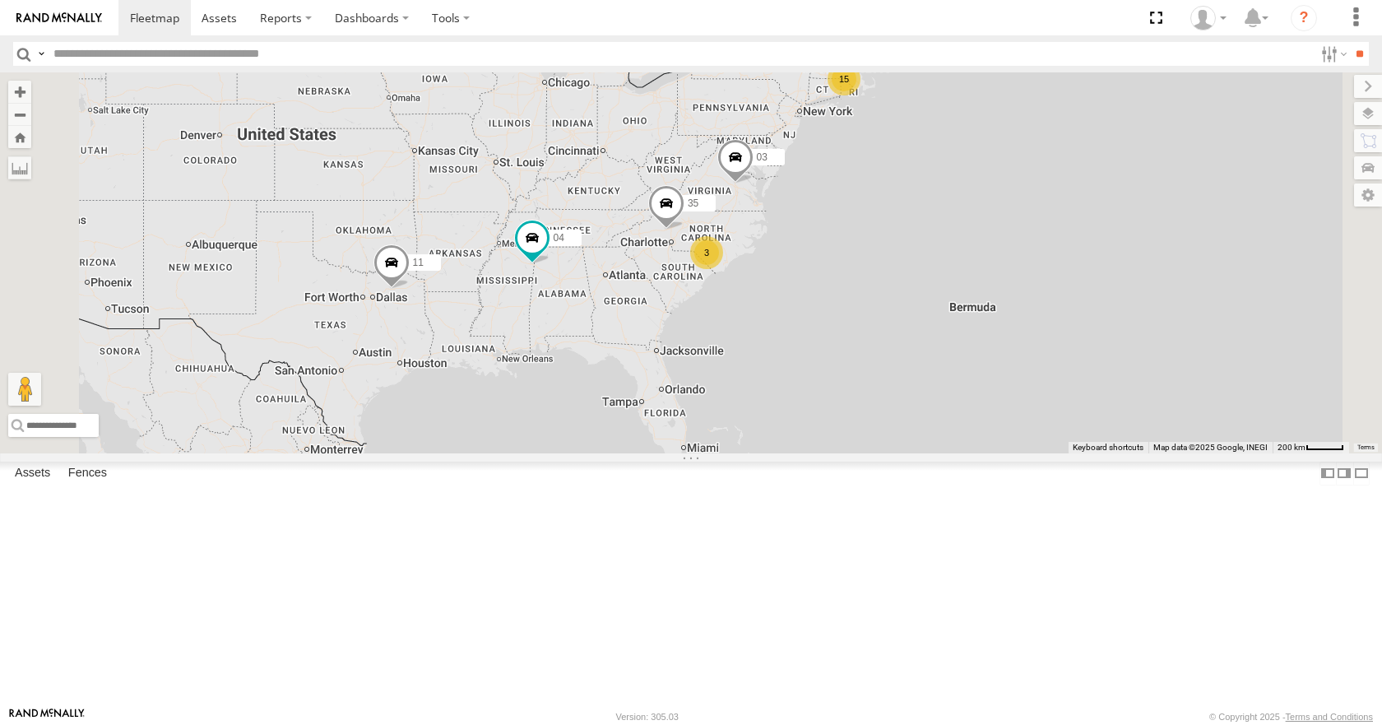
drag, startPoint x: 830, startPoint y: 236, endPoint x: 845, endPoint y: 254, distance: 23.4
click at [845, 254] on div "35 04 11 03 15 3" at bounding box center [691, 262] width 1382 height 380
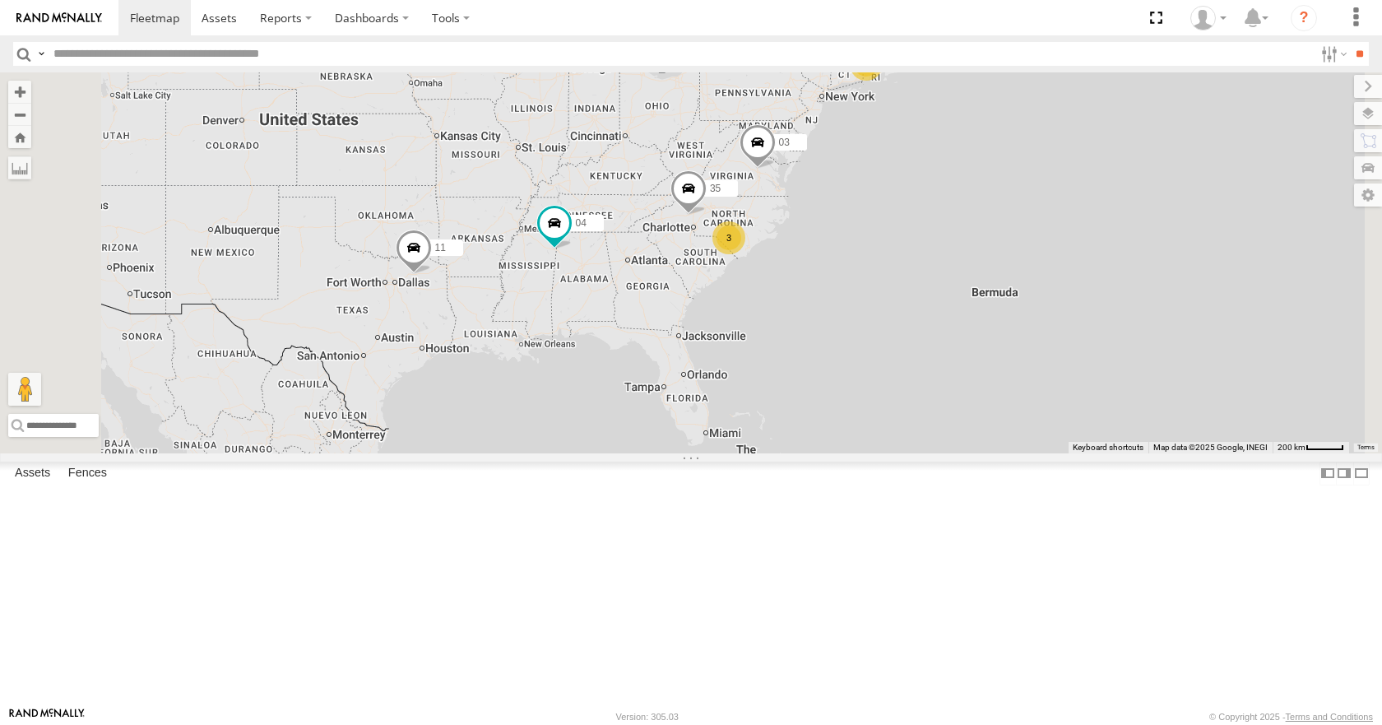
drag, startPoint x: 840, startPoint y: 246, endPoint x: 865, endPoint y: 230, distance: 29.9
click at [865, 230] on div "35 04 11 03 15 3" at bounding box center [691, 262] width 1382 height 380
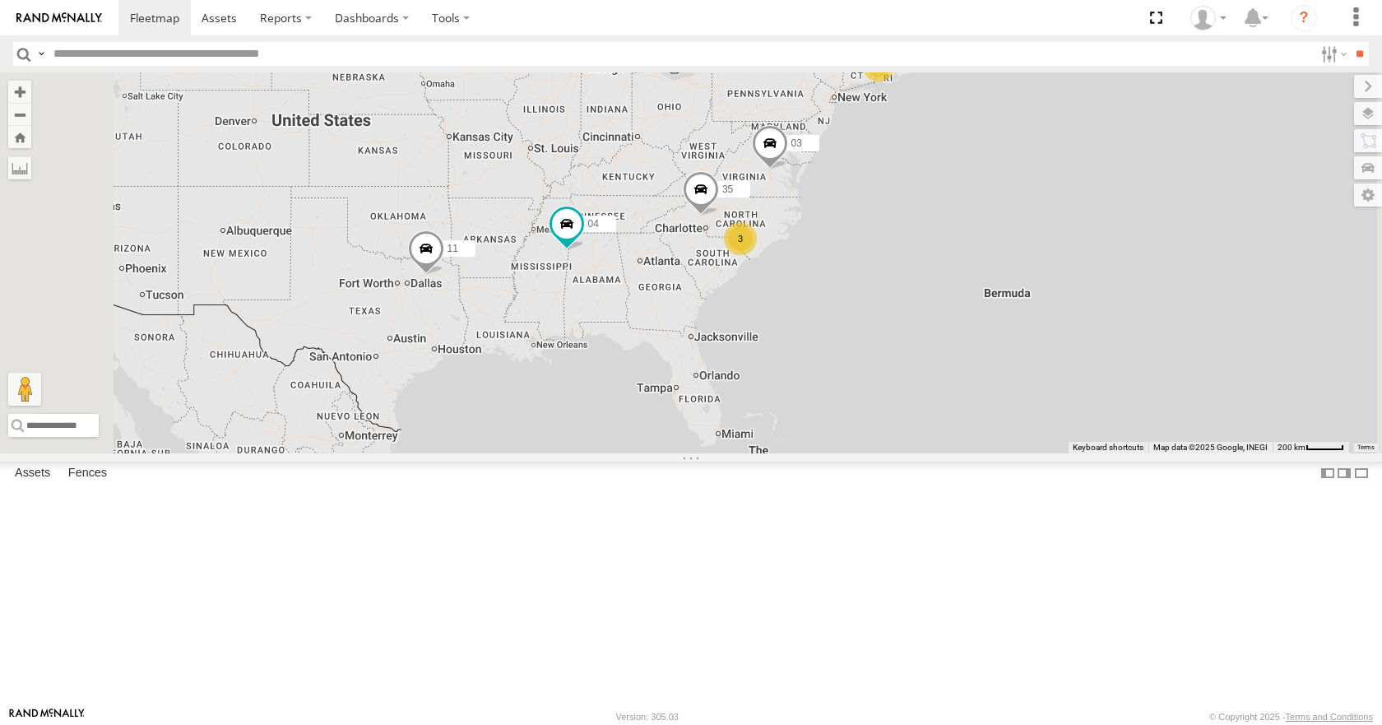
drag, startPoint x: 860, startPoint y: 229, endPoint x: 872, endPoint y: 232, distance: 12.6
click at [872, 232] on div "35 04 11 03 15 3" at bounding box center [691, 262] width 1382 height 380
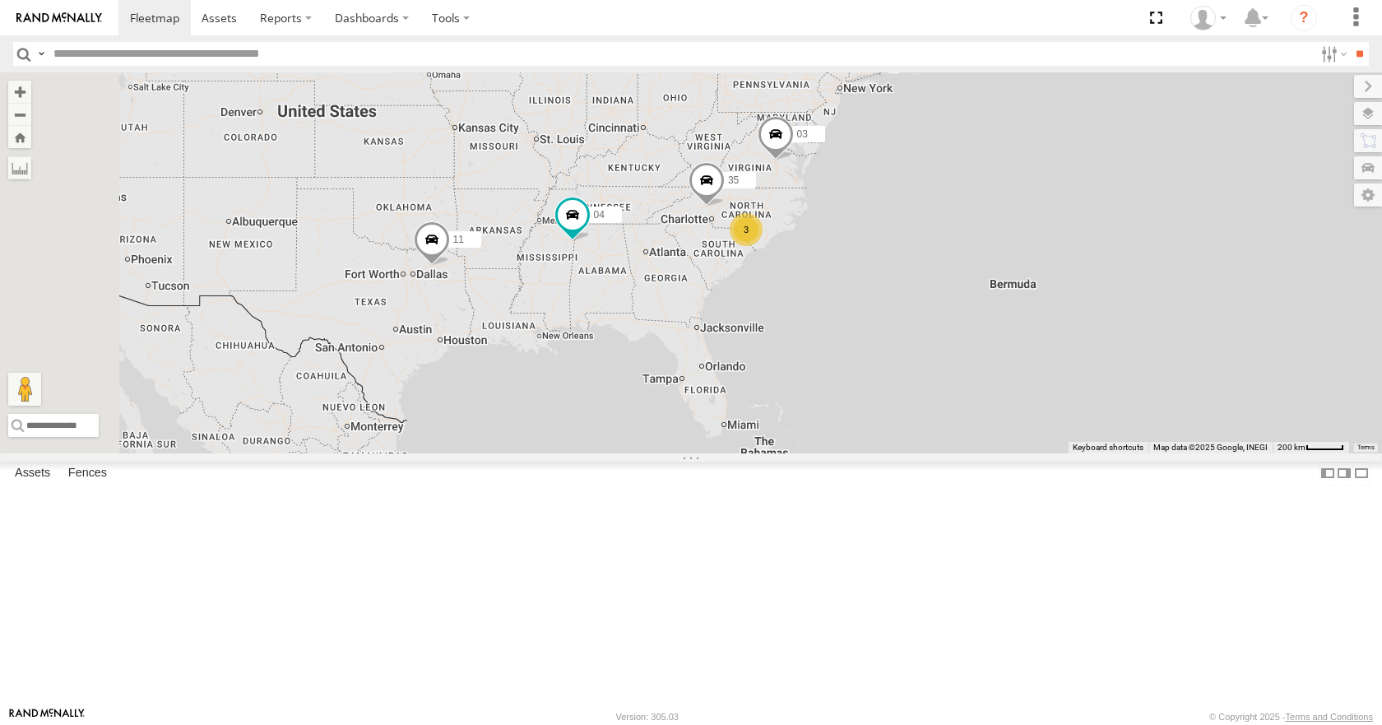
drag, startPoint x: 877, startPoint y: 232, endPoint x: 883, endPoint y: 223, distance: 11.2
click at [883, 223] on div "35 04 11 03 15 3" at bounding box center [691, 262] width 1382 height 380
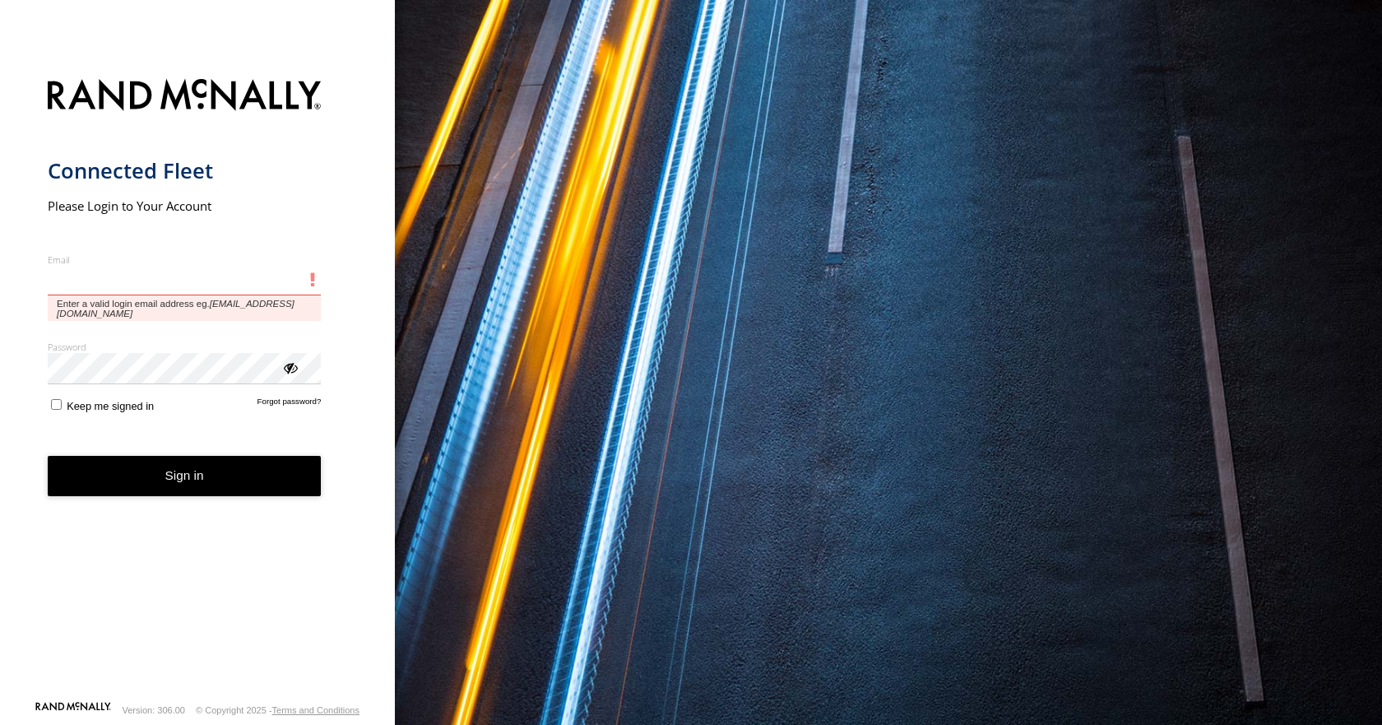
type input "**********"
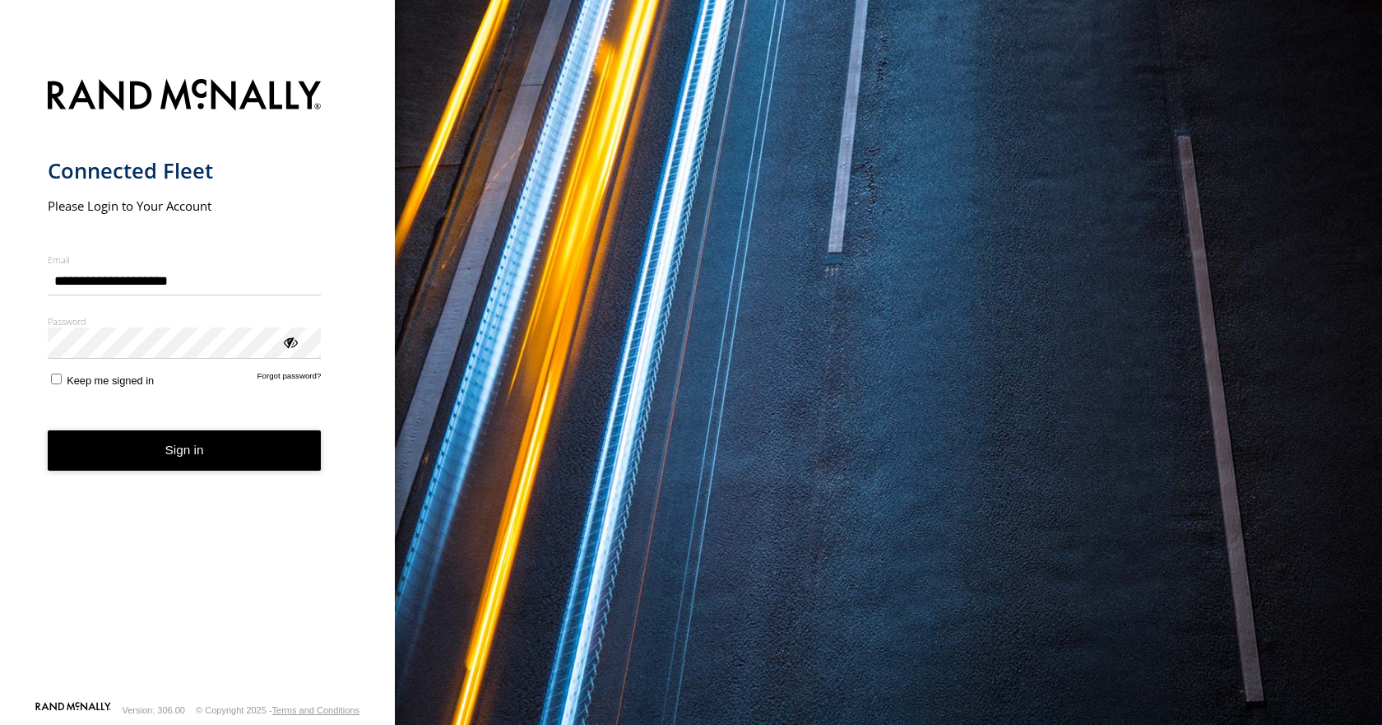
click at [188, 467] on button "Sign in" at bounding box center [185, 450] width 274 height 40
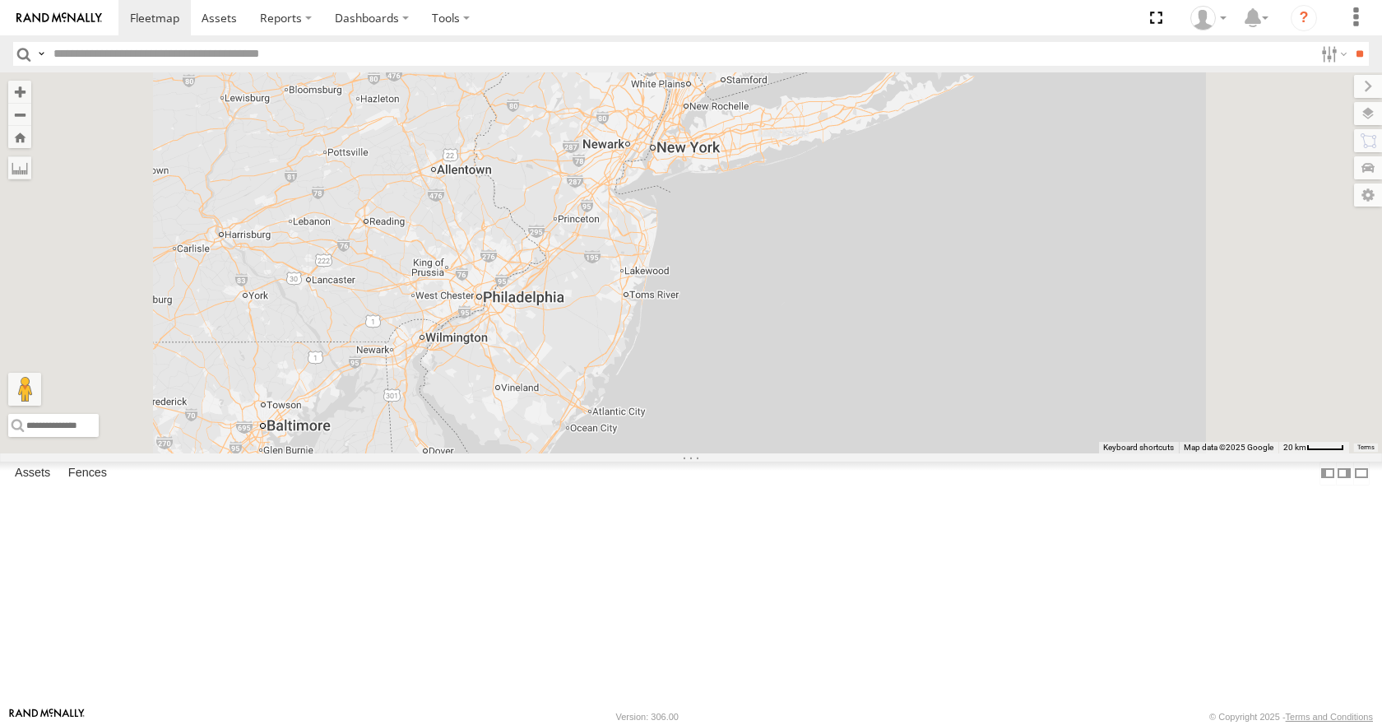
drag, startPoint x: 1244, startPoint y: 114, endPoint x: 1059, endPoint y: 475, distance: 406.1
click at [1059, 452] on div "04 11 35 08 03" at bounding box center [691, 262] width 1382 height 380
